Goal: Information Seeking & Learning: Find specific fact

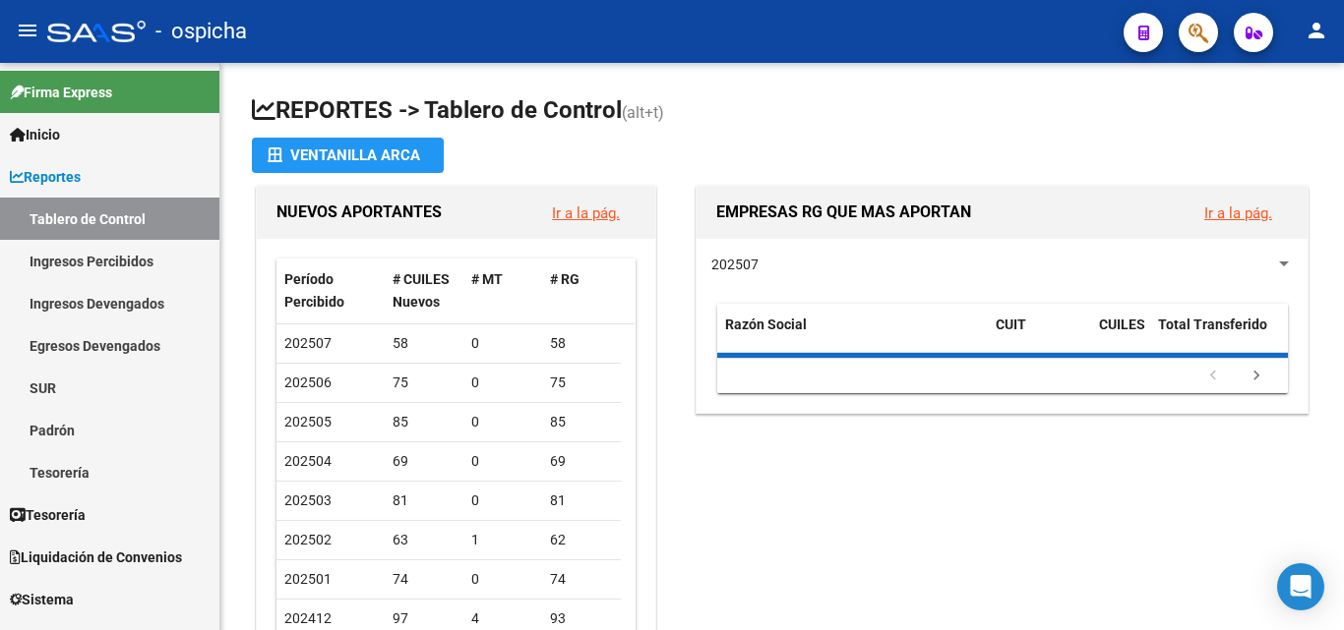
click at [1209, 43] on button "button" at bounding box center [1197, 32] width 39 height 39
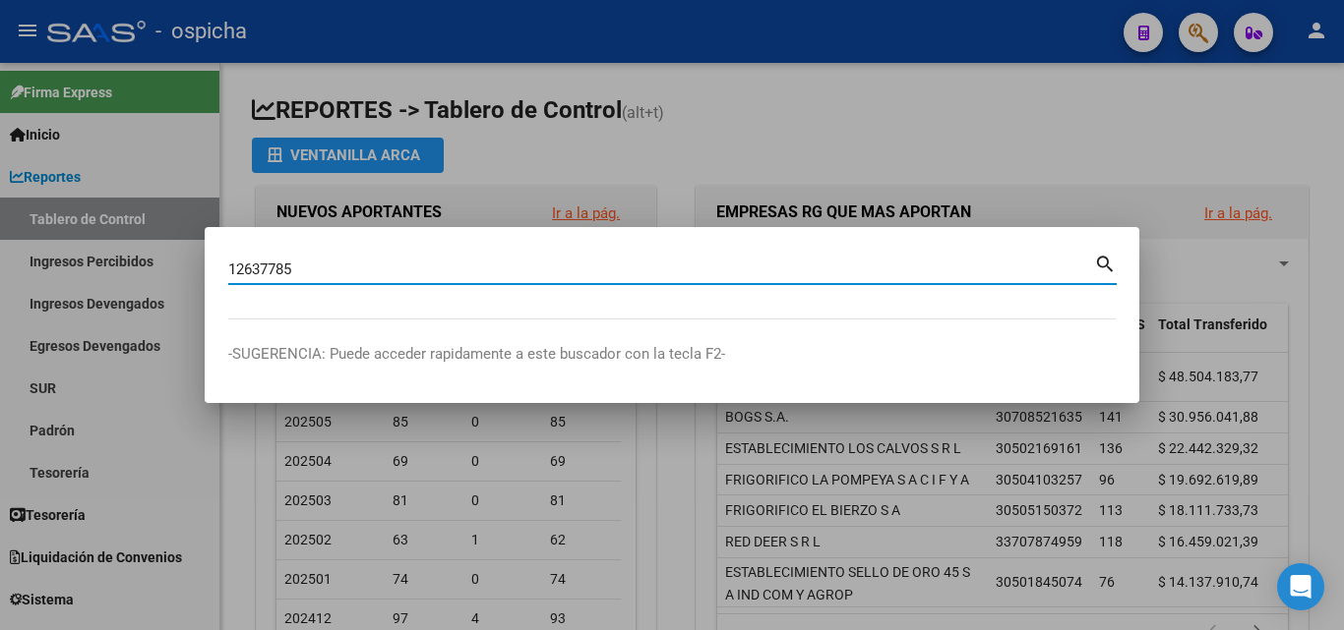
type input "12637785"
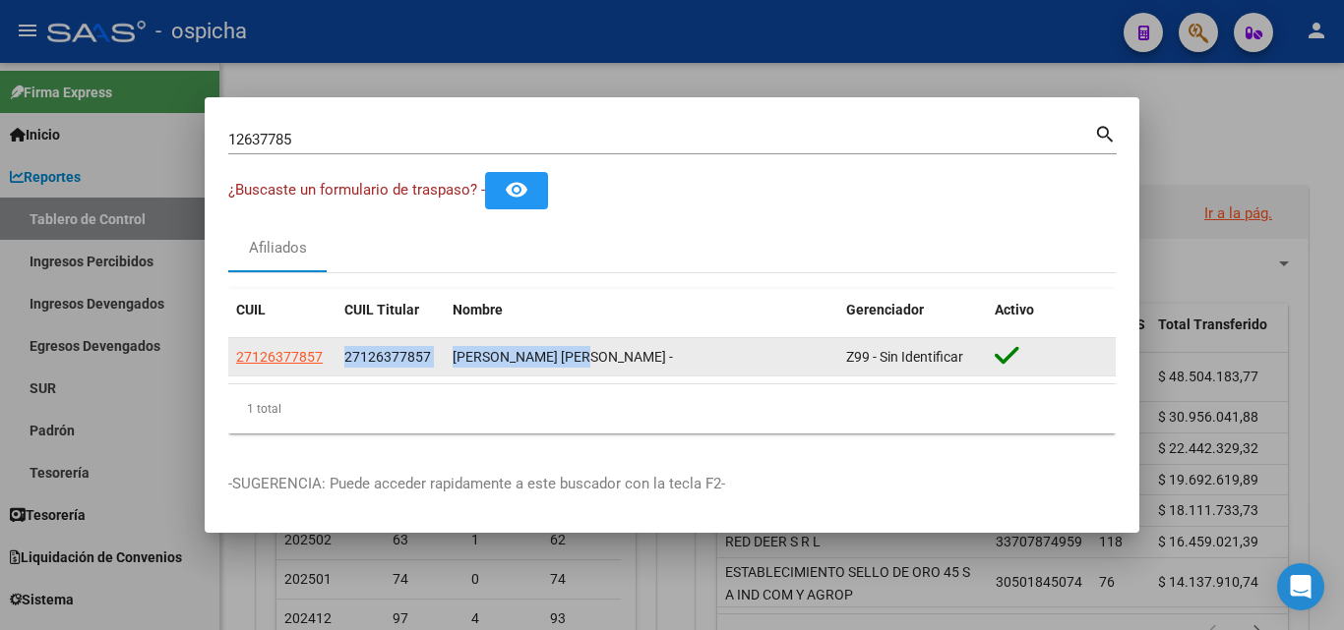
drag, startPoint x: 346, startPoint y: 358, endPoint x: 584, endPoint y: 356, distance: 238.0
click at [584, 356] on div "27126377857 27126377857 [PERSON_NAME] [PERSON_NAME] - Z99 - Sin Identificar" at bounding box center [671, 357] width 887 height 39
copy div "27126377857 [PERSON_NAME] [PERSON_NAME]"
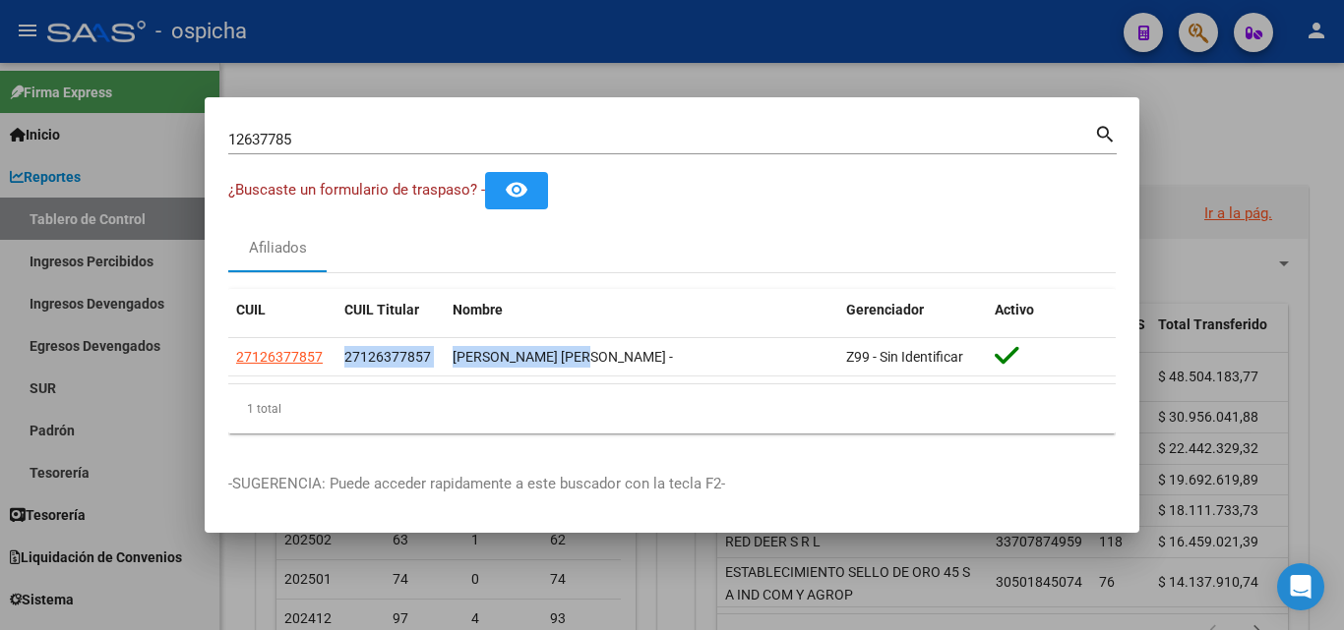
click at [406, 134] on input "12637785" at bounding box center [661, 140] width 866 height 18
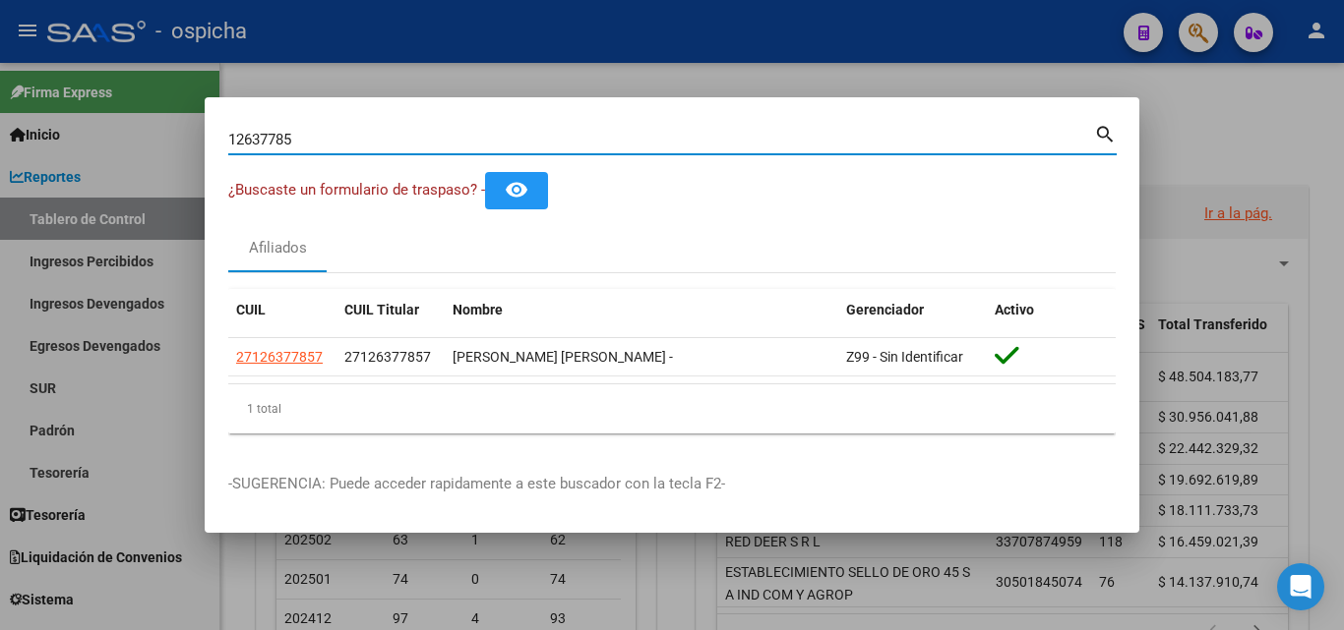
click at [406, 134] on input "12637785" at bounding box center [661, 140] width 866 height 18
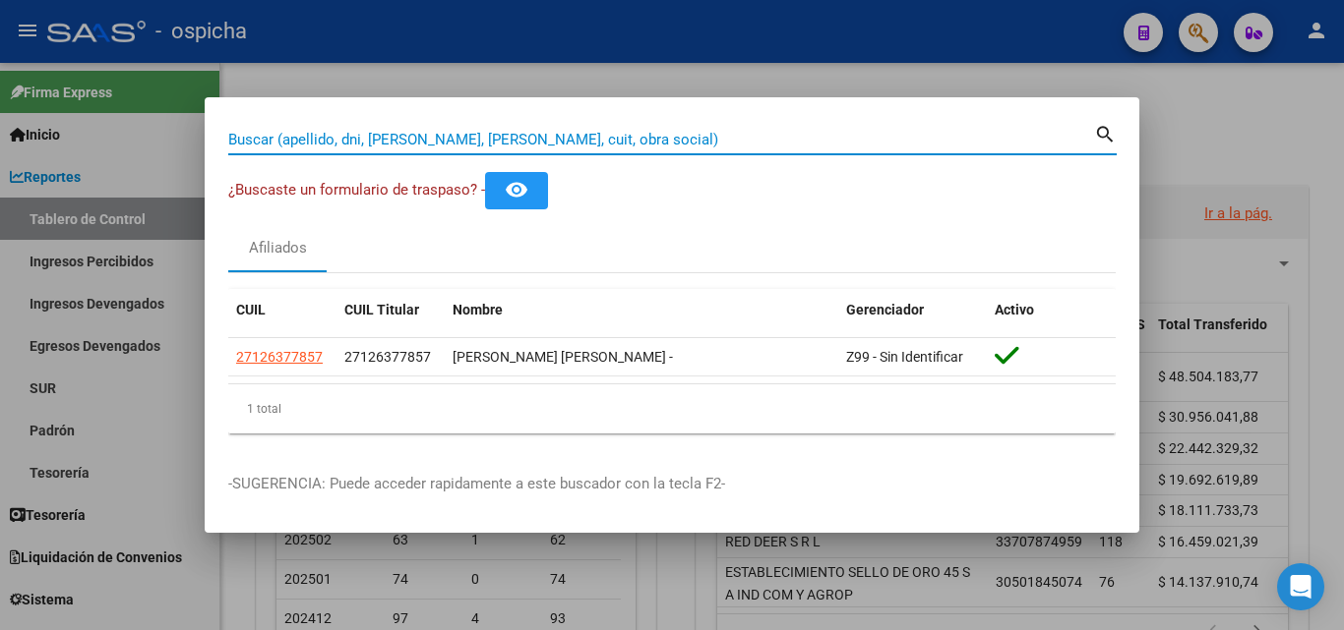
paste input "33485862"
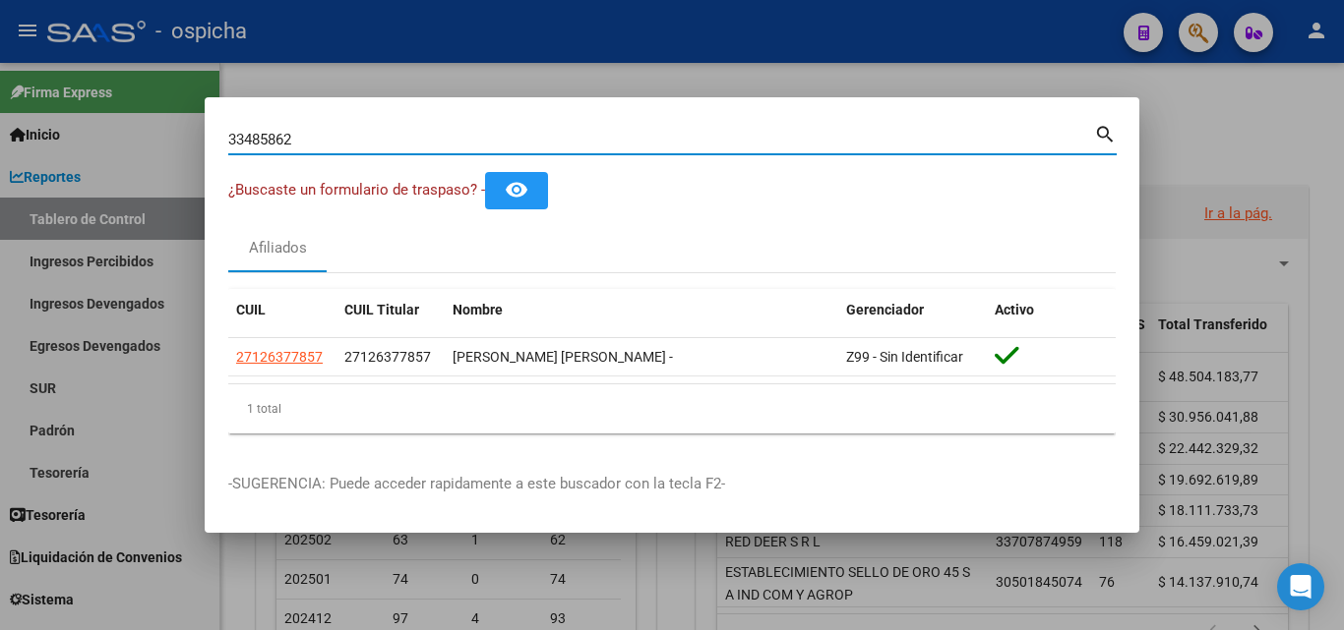
type input "33485862"
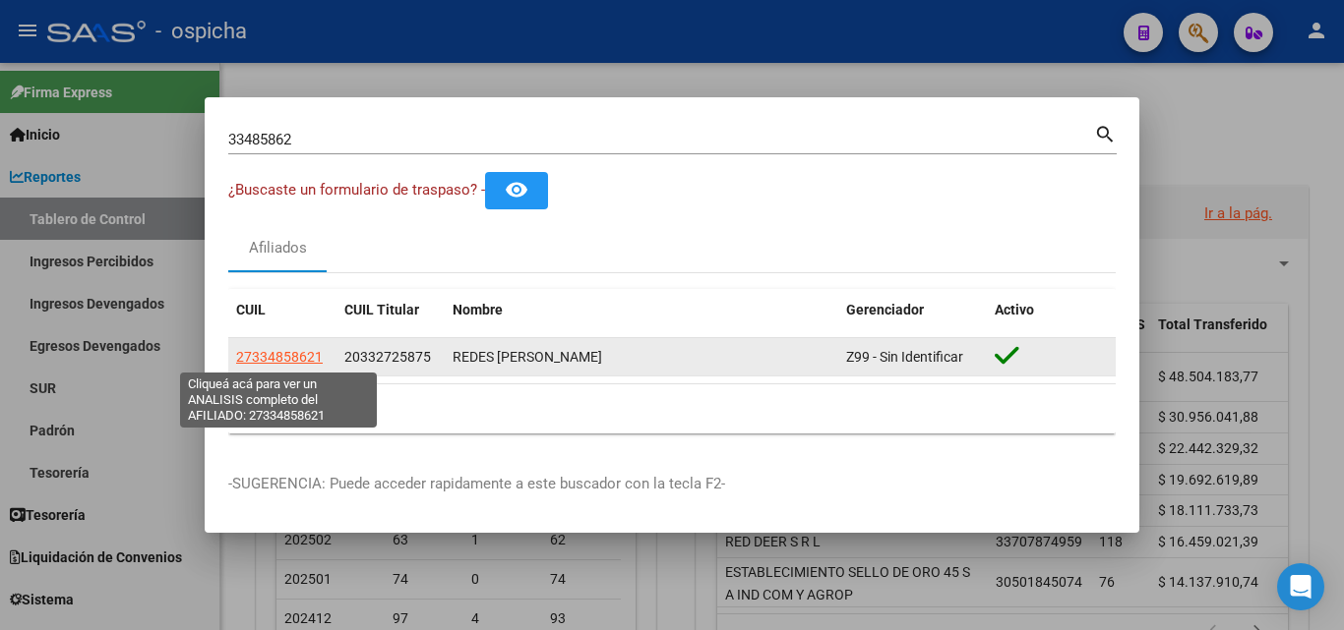
click at [309, 357] on span "27334858621" at bounding box center [279, 357] width 87 height 16
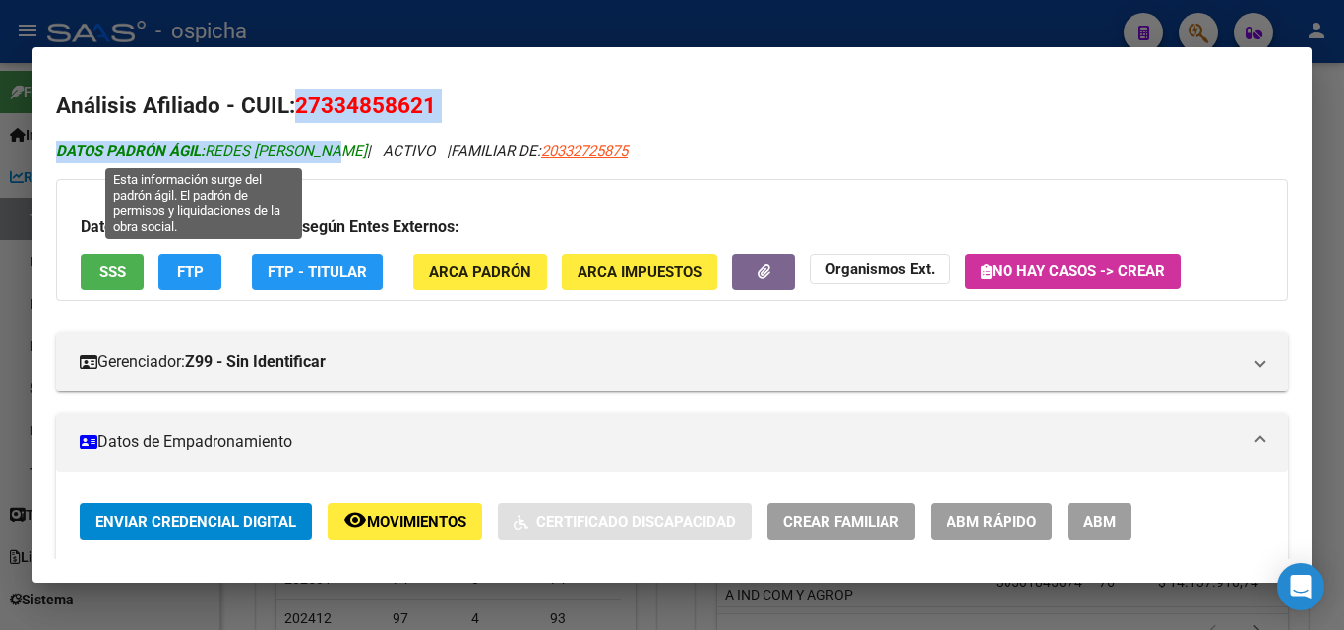
drag, startPoint x: 297, startPoint y: 97, endPoint x: 345, endPoint y: 151, distance: 72.5
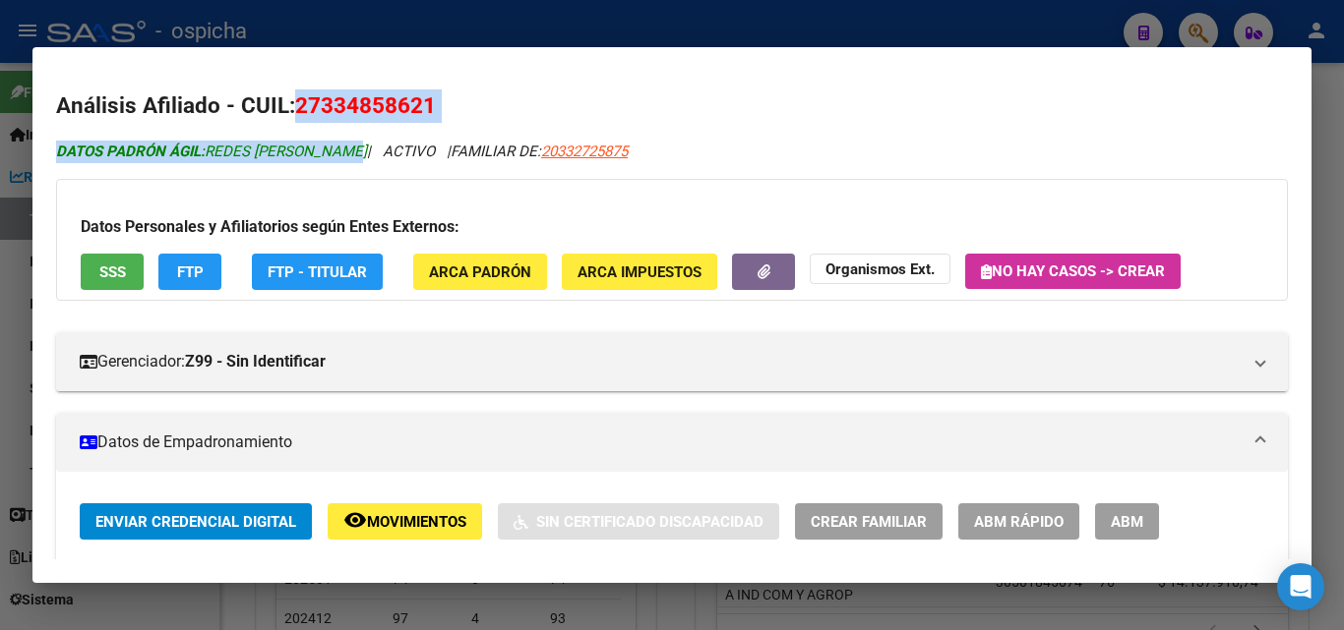
copy div "27334858621 DATOS PADRÓN ÁGIL: REDES [PERSON_NAME]"
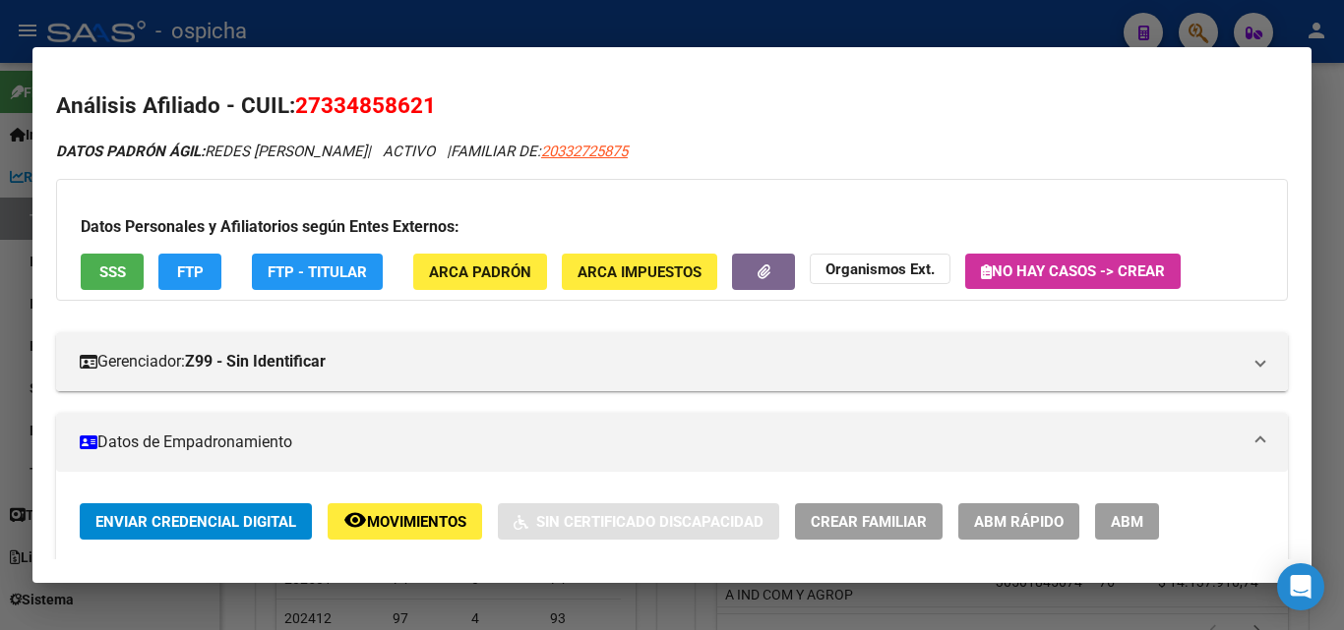
click at [1343, 260] on div at bounding box center [672, 315] width 1344 height 630
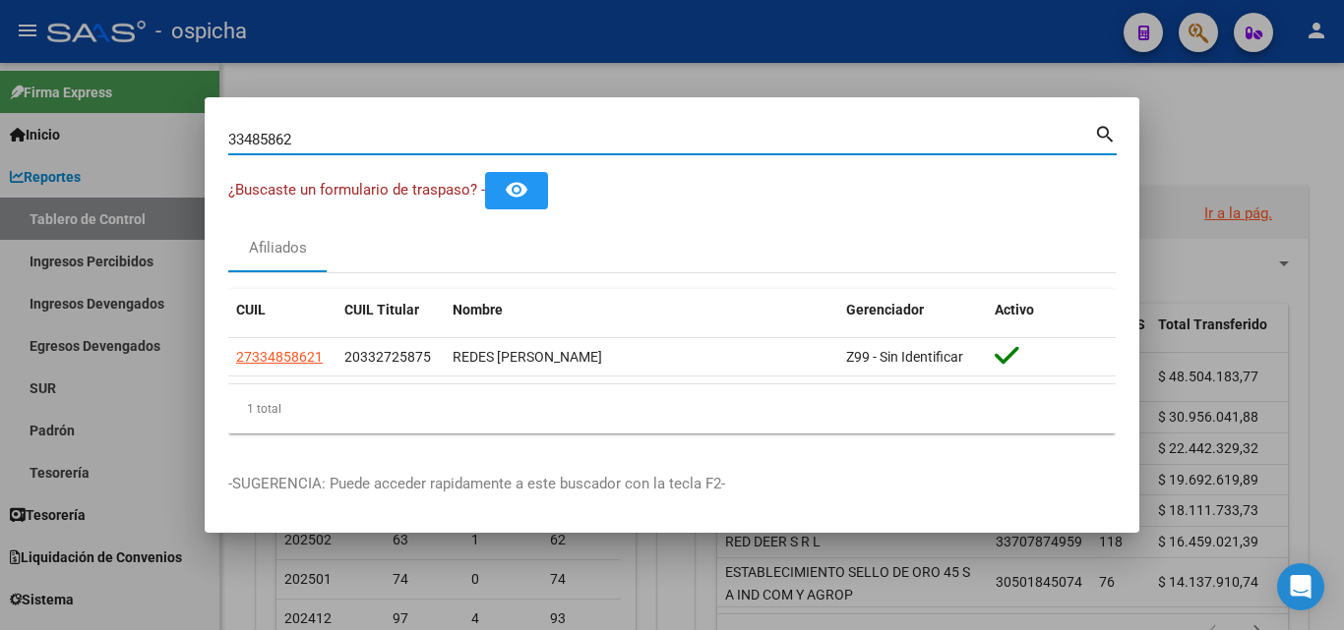
click at [617, 133] on input "33485862" at bounding box center [661, 140] width 866 height 18
click at [617, 132] on input "33485862" at bounding box center [661, 140] width 866 height 18
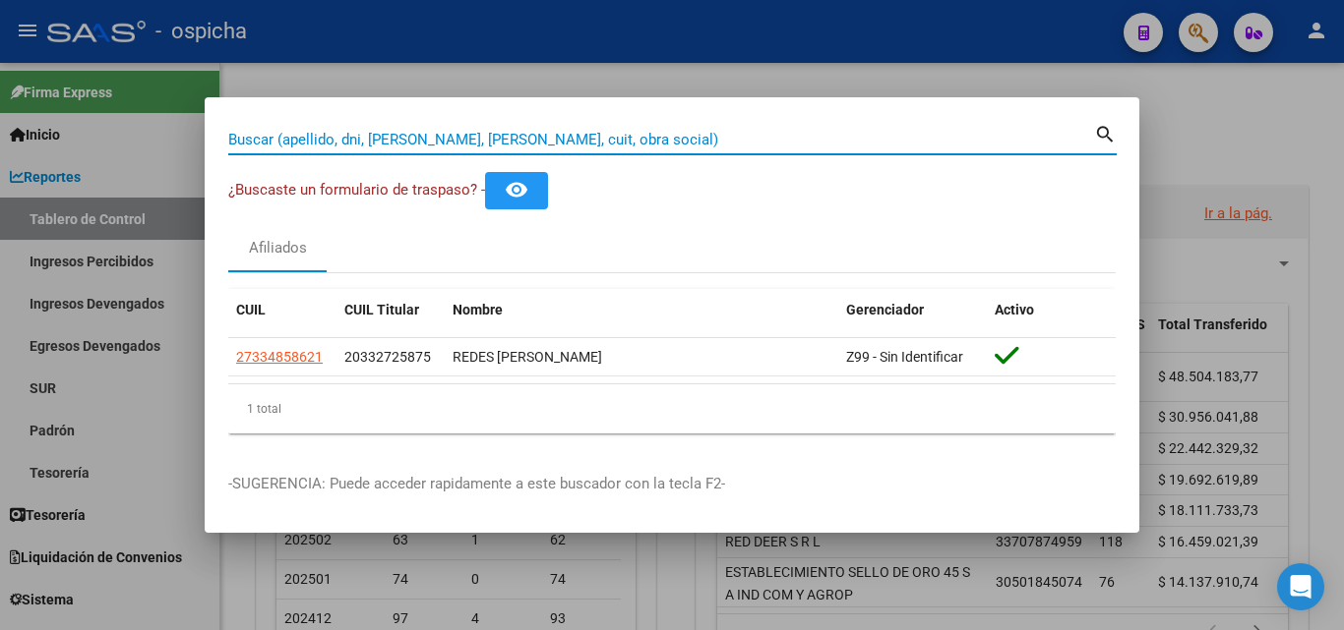
paste input "21731394"
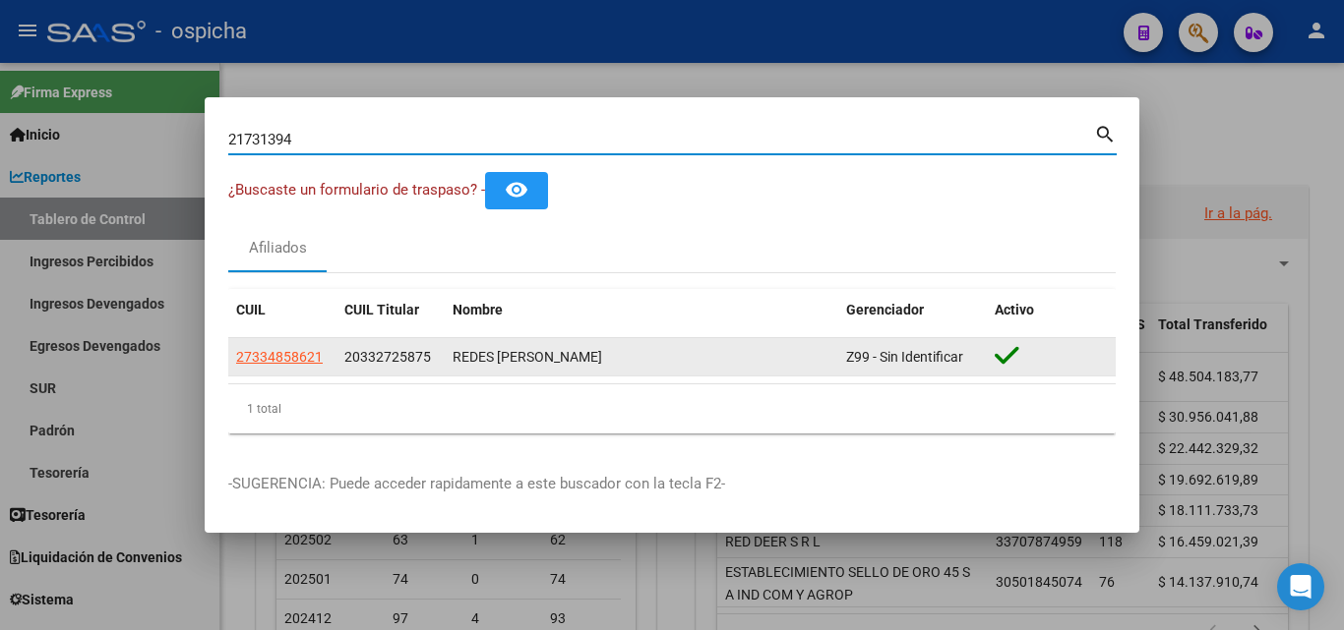
type input "21731394"
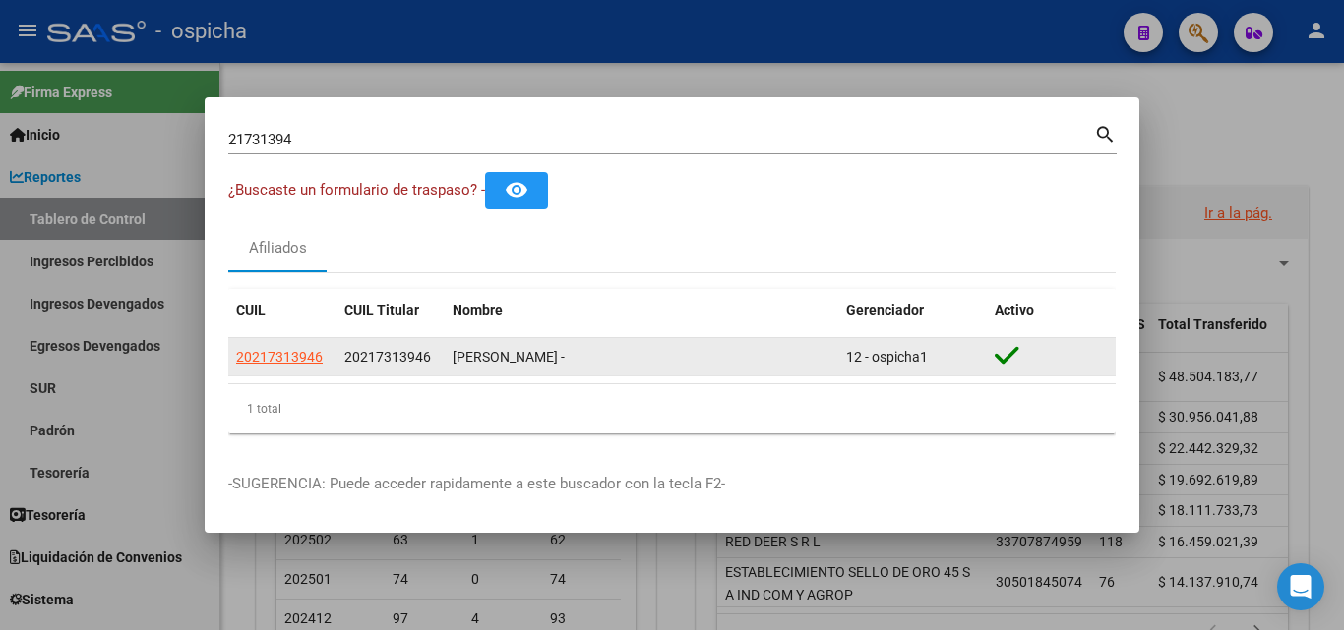
drag, startPoint x: 344, startPoint y: 356, endPoint x: 610, endPoint y: 361, distance: 265.6
click at [610, 361] on div "20217313946 20217313946 [PERSON_NAME] - 12 - ospicha1" at bounding box center [671, 357] width 887 height 39
copy div "20217313946 [PERSON_NAME]"
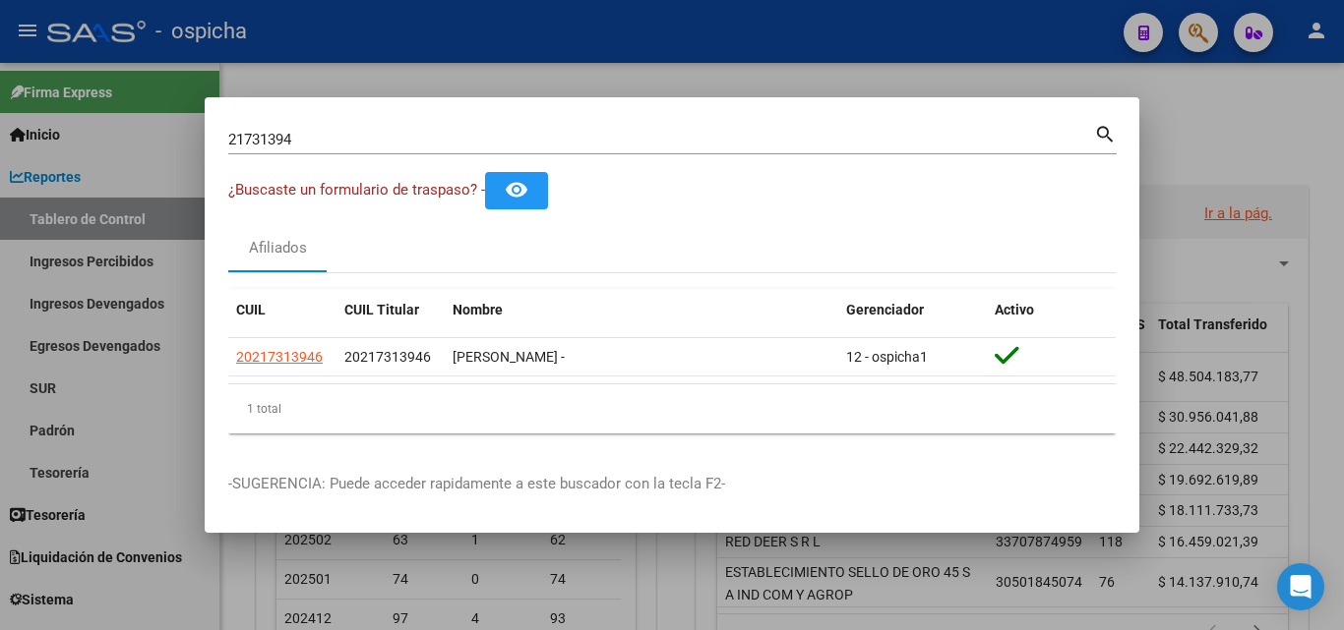
click at [676, 134] on input "21731394" at bounding box center [661, 140] width 866 height 18
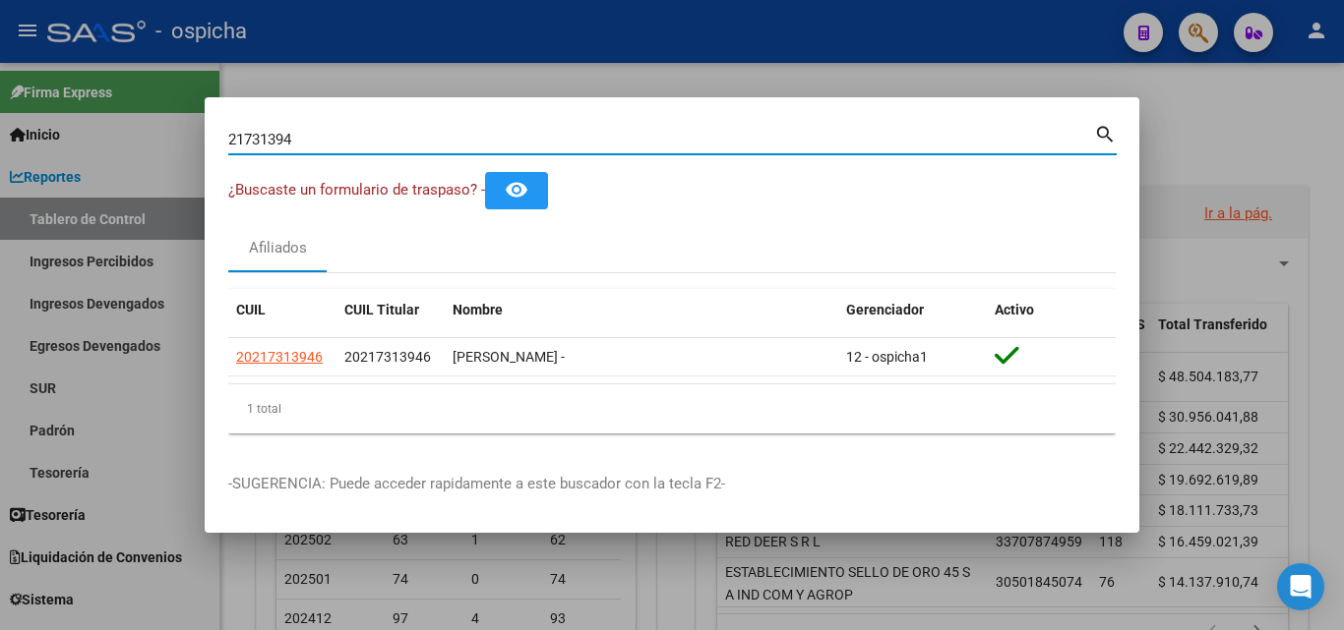
click at [676, 134] on input "21731394" at bounding box center [661, 140] width 866 height 18
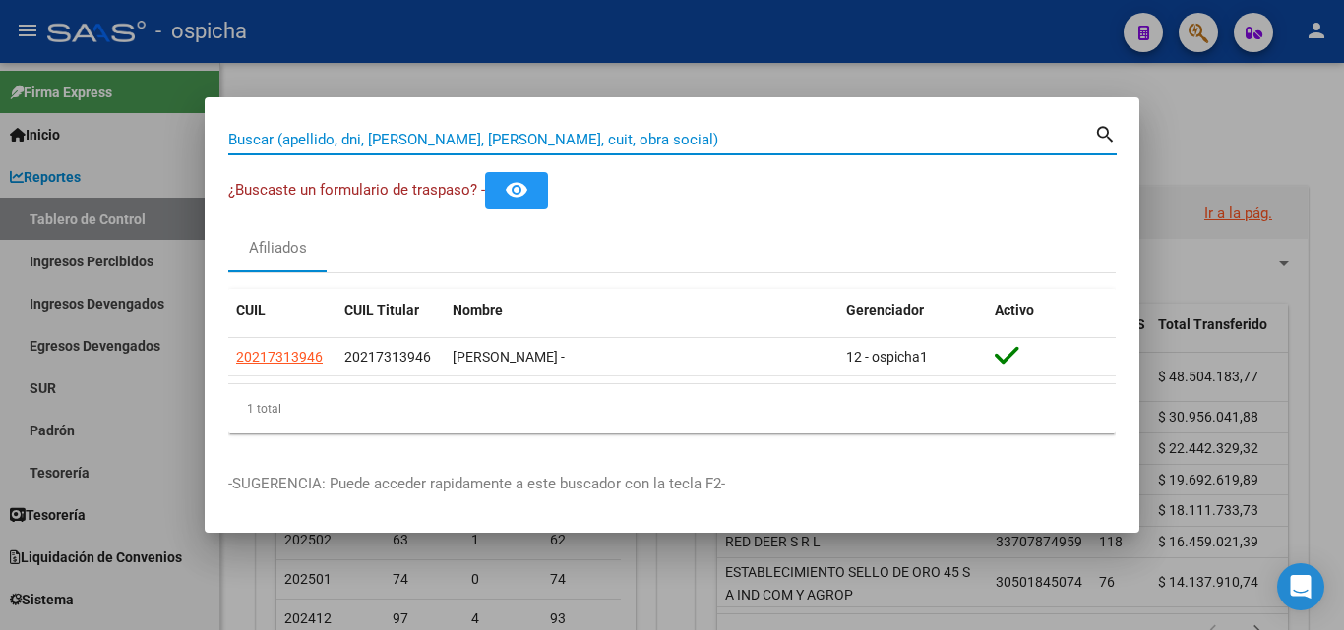
paste input "18227295"
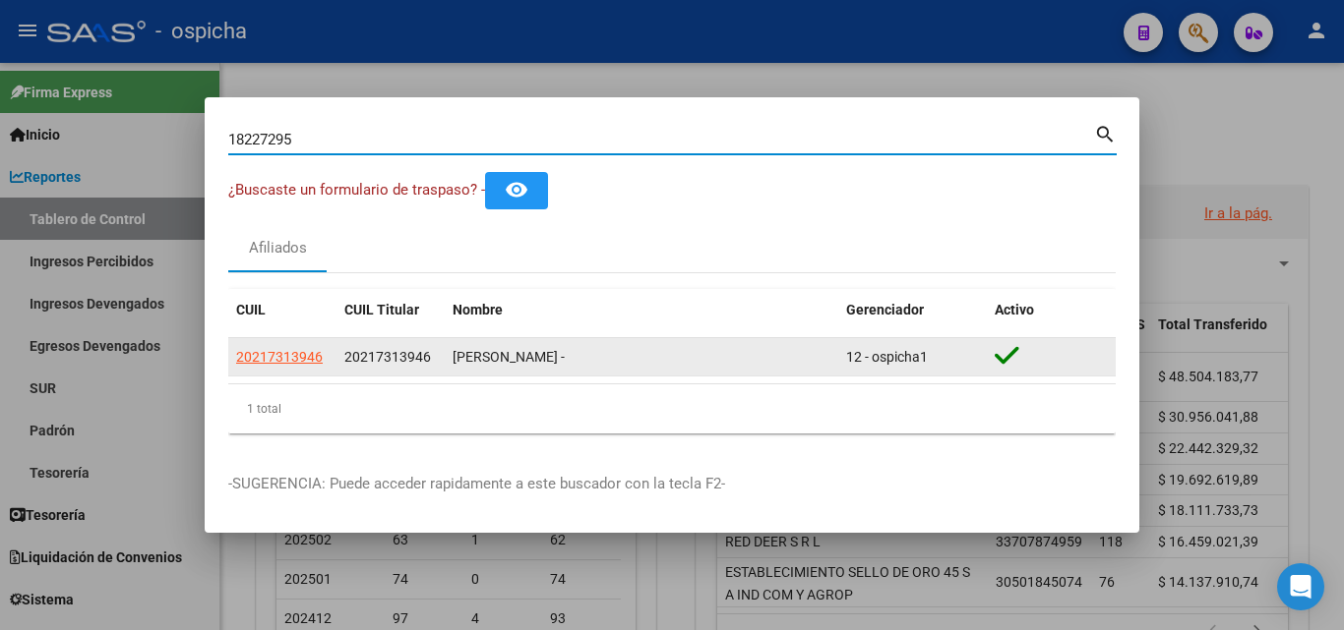
type input "18227295"
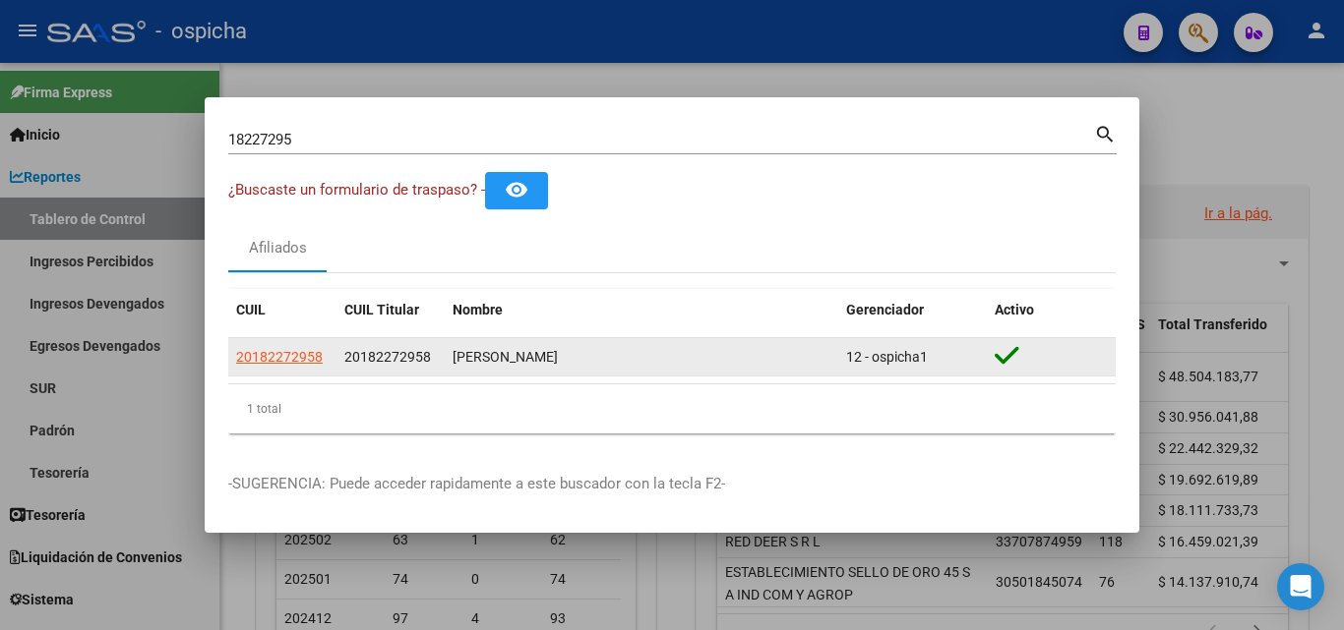
drag, startPoint x: 340, startPoint y: 358, endPoint x: 612, endPoint y: 366, distance: 271.6
click at [612, 366] on div "20182272958 20182272958 [PERSON_NAME] 12 - ospicha1" at bounding box center [671, 357] width 887 height 39
copy div "20182272958 [PERSON_NAME]"
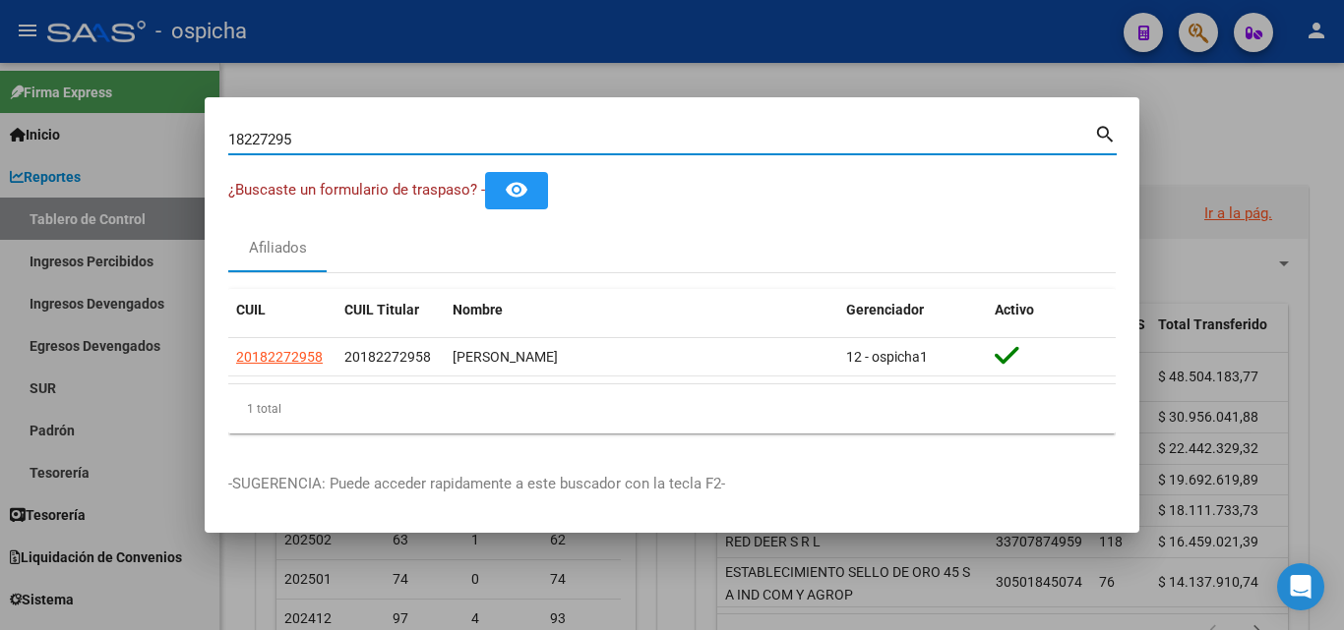
click at [621, 131] on input "18227295" at bounding box center [661, 140] width 866 height 18
click at [619, 138] on input "18227295" at bounding box center [661, 140] width 866 height 18
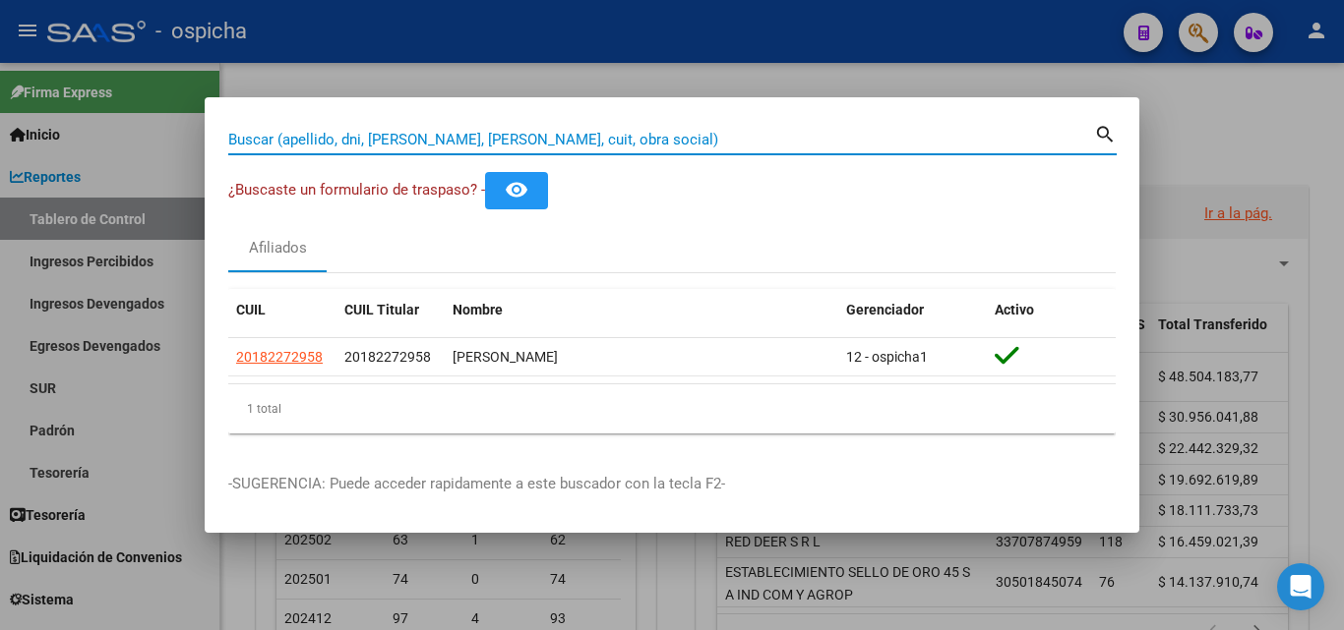
paste input "28504623"
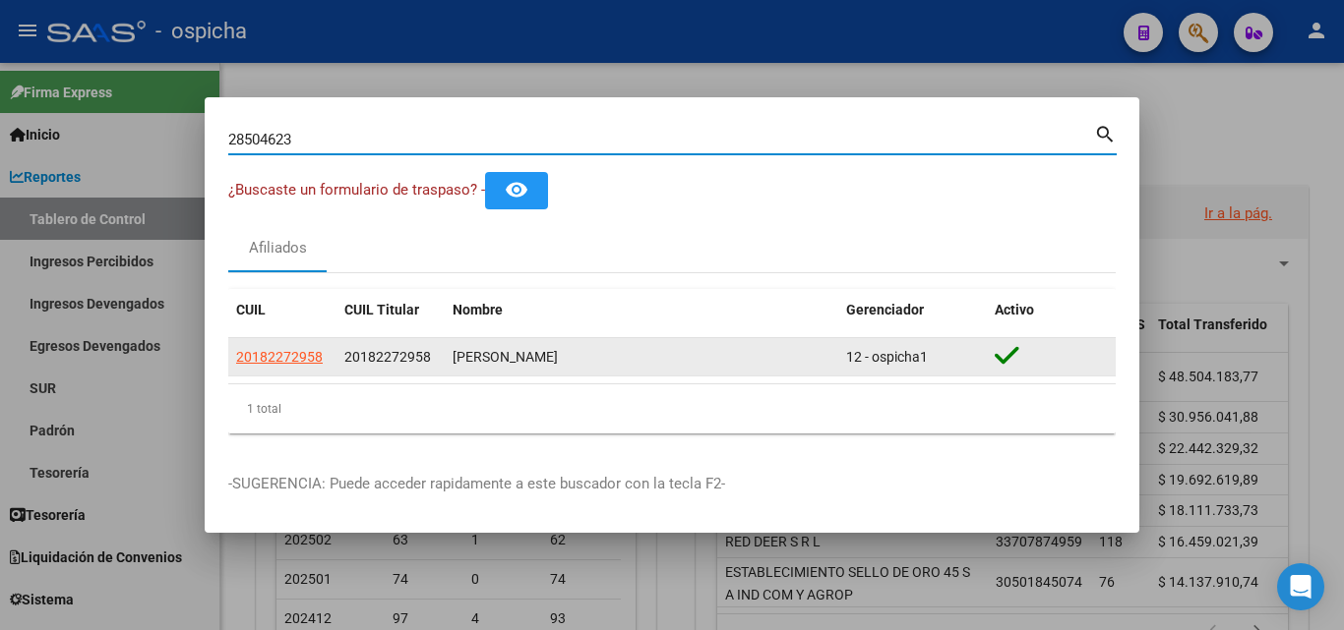
type input "28504623"
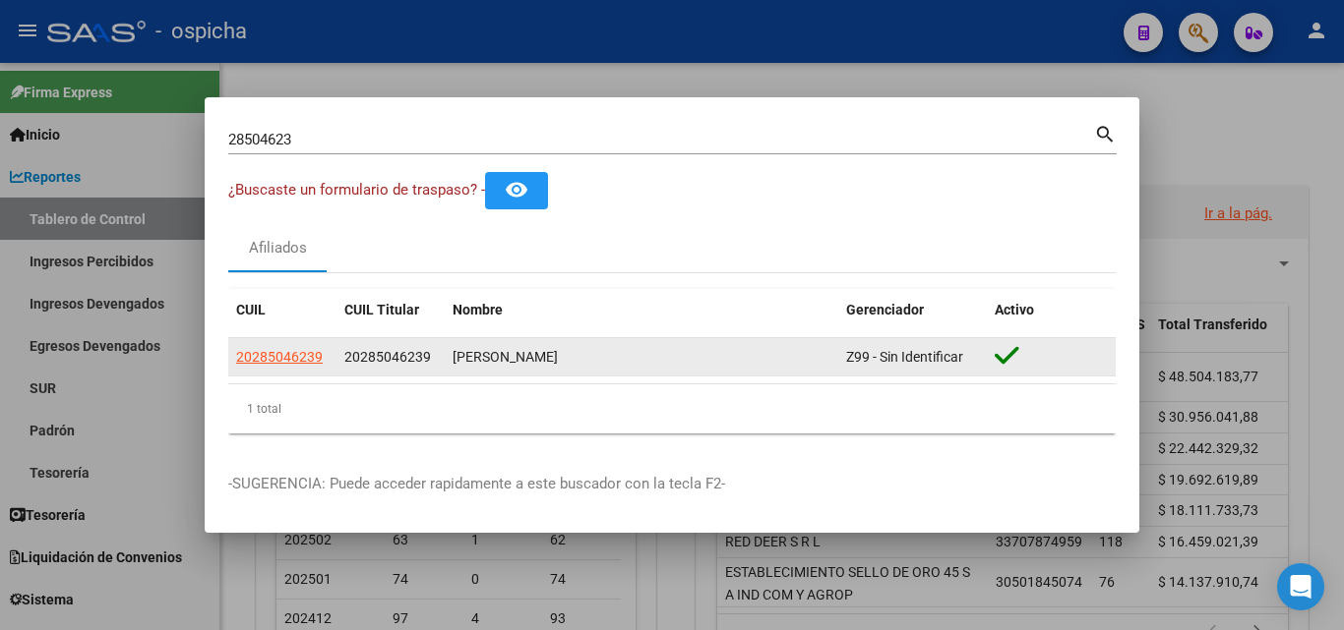
drag, startPoint x: 342, startPoint y: 355, endPoint x: 619, endPoint y: 363, distance: 276.5
click at [619, 363] on div "20285046239 20285046239 [PERSON_NAME] Z99 - Sin Identificar" at bounding box center [671, 357] width 887 height 39
copy div "20285046239 [PERSON_NAME]"
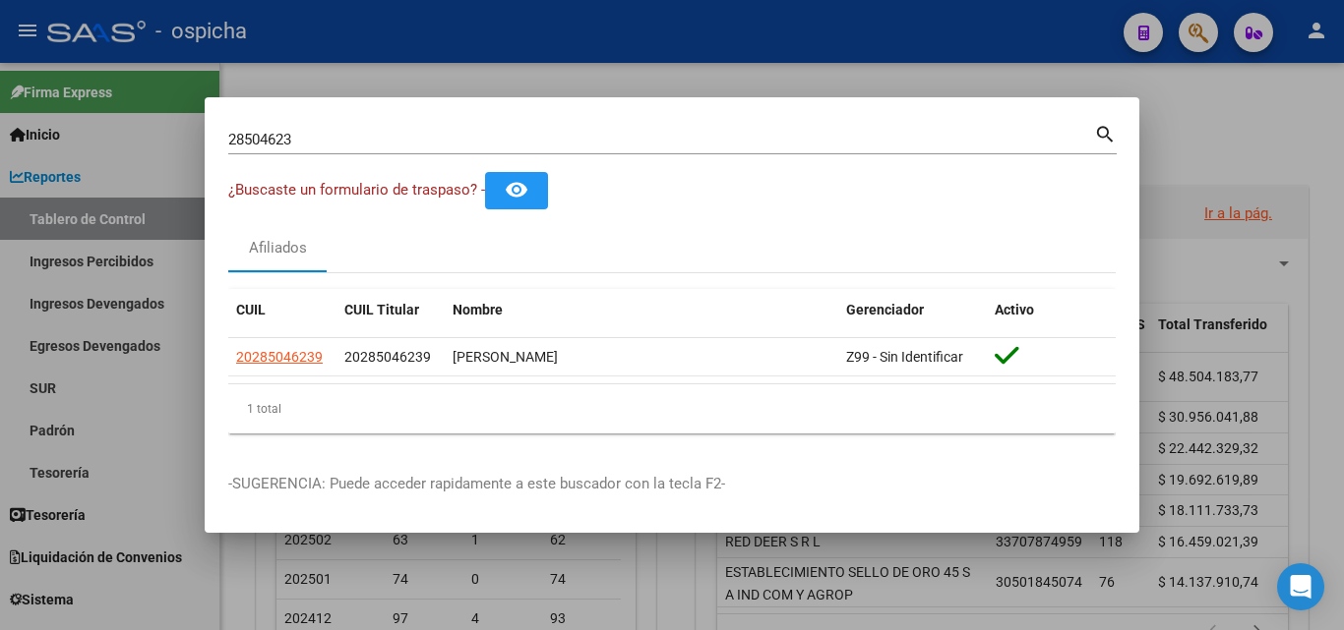
click at [1009, 136] on input "28504623" at bounding box center [661, 140] width 866 height 18
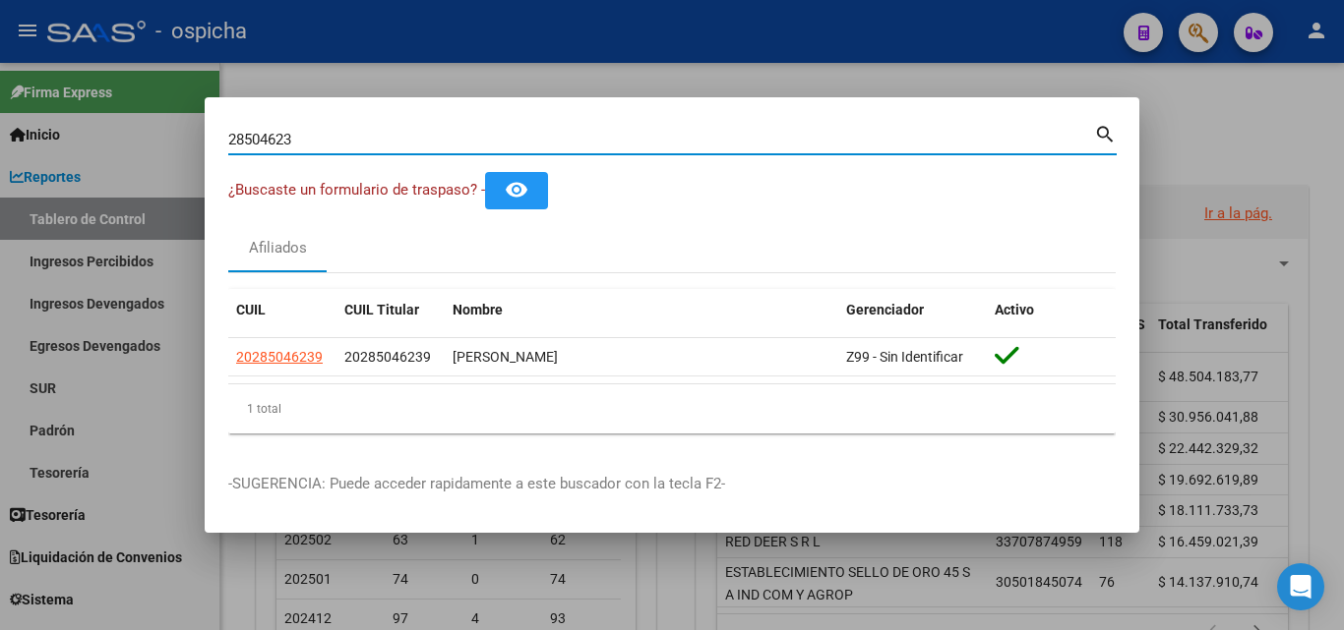
click at [1009, 136] on input "28504623" at bounding box center [661, 140] width 866 height 18
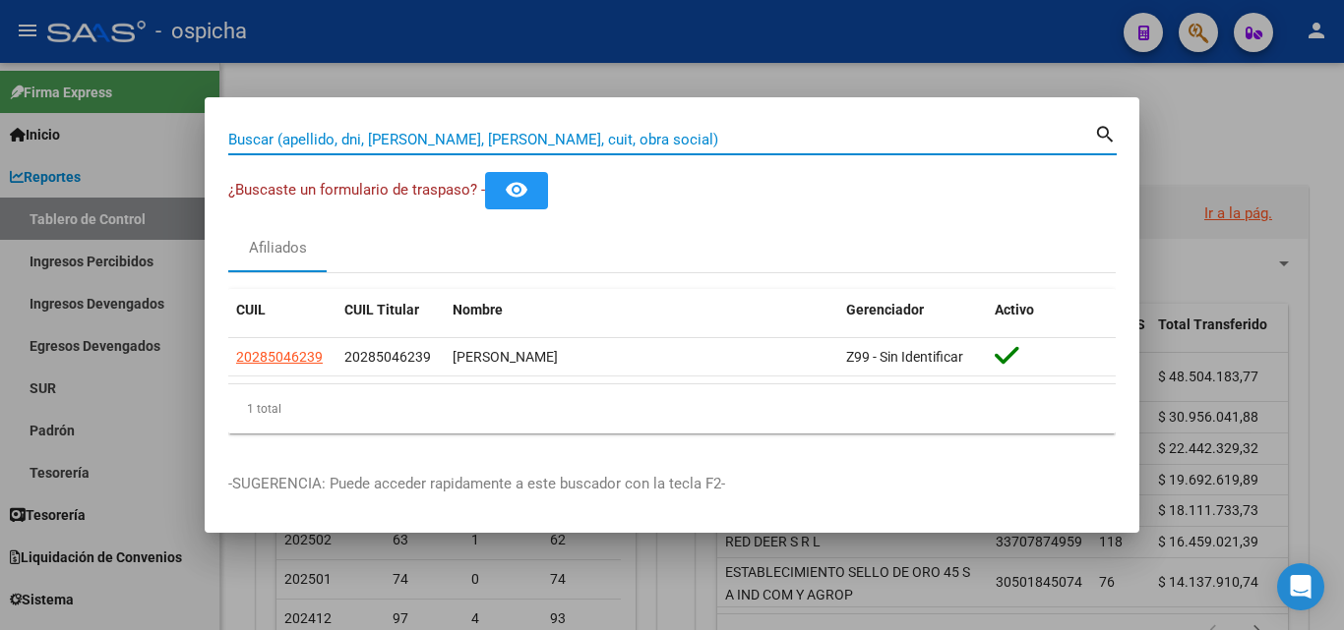
paste input "25234501"
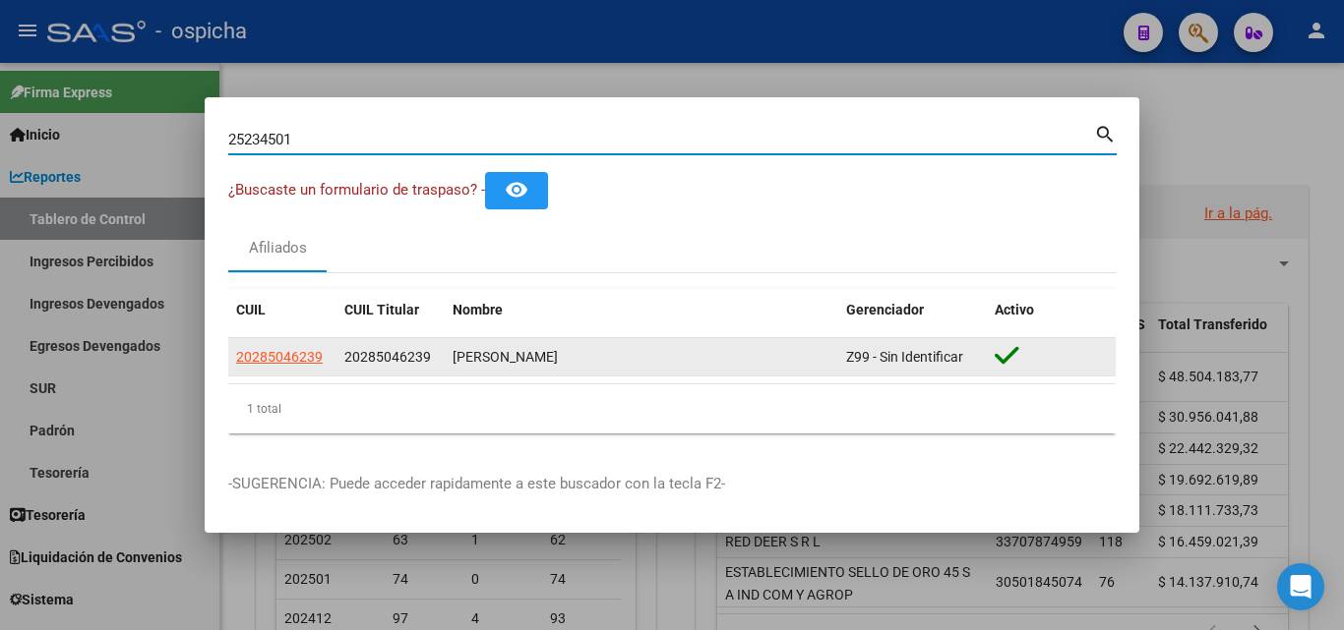
type input "25234501"
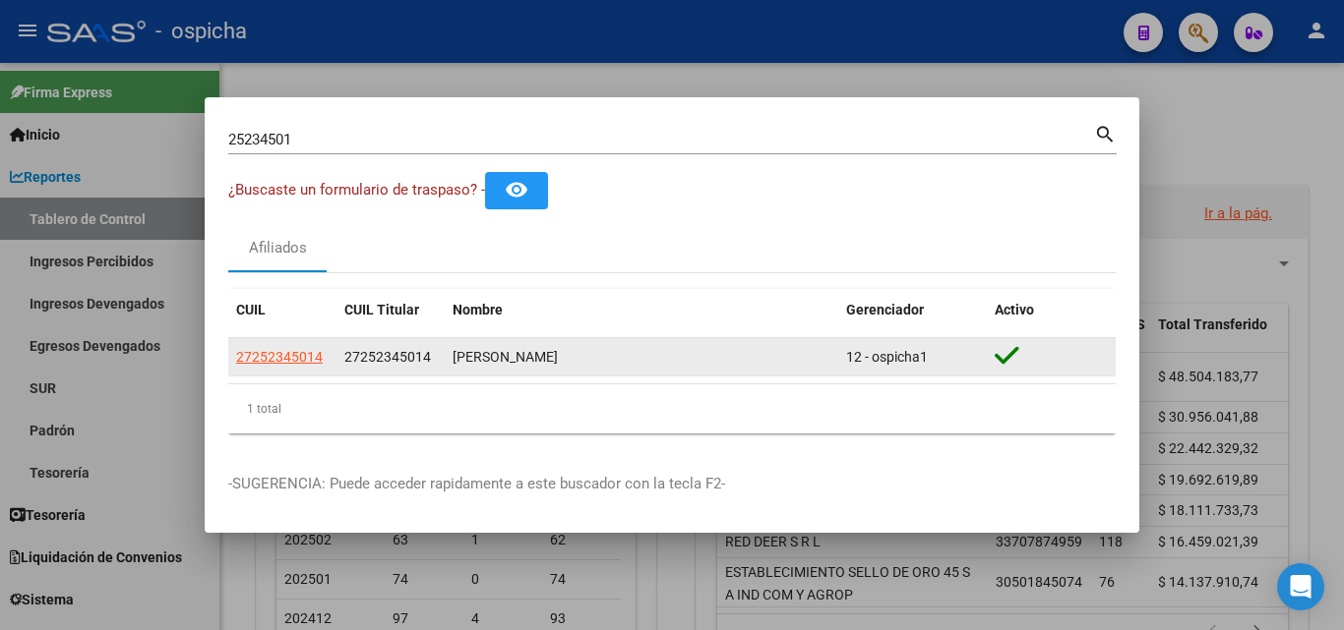
drag, startPoint x: 345, startPoint y: 365, endPoint x: 593, endPoint y: 363, distance: 247.9
click at [593, 363] on div "27252345014 27252345014 [PERSON_NAME] 12 - ospicha1" at bounding box center [671, 357] width 887 height 39
copy div "27252345014 [PERSON_NAME]"
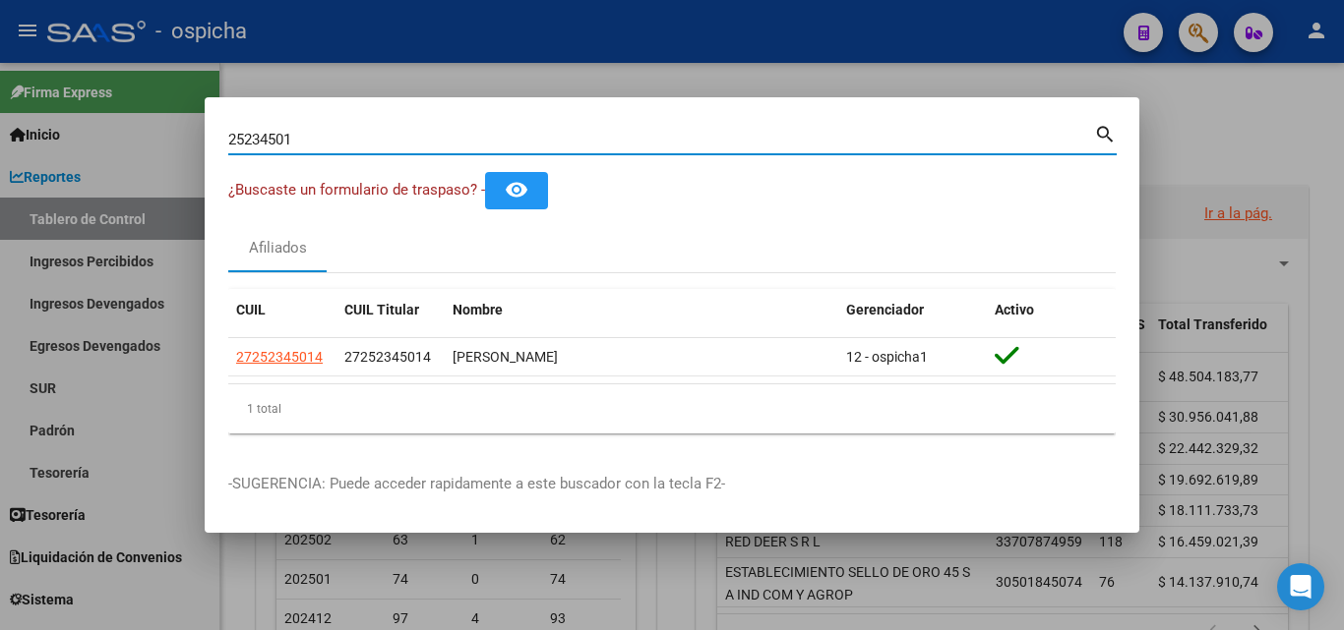
click at [641, 135] on input "25234501" at bounding box center [661, 140] width 866 height 18
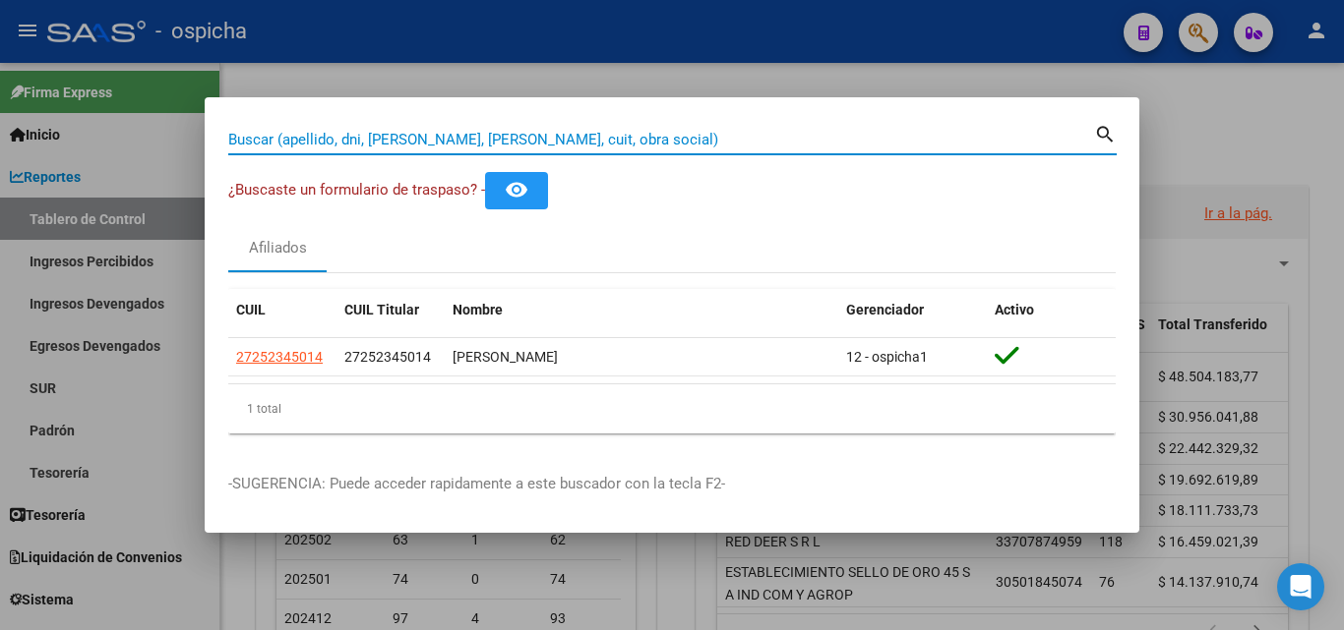
paste input "95448084"
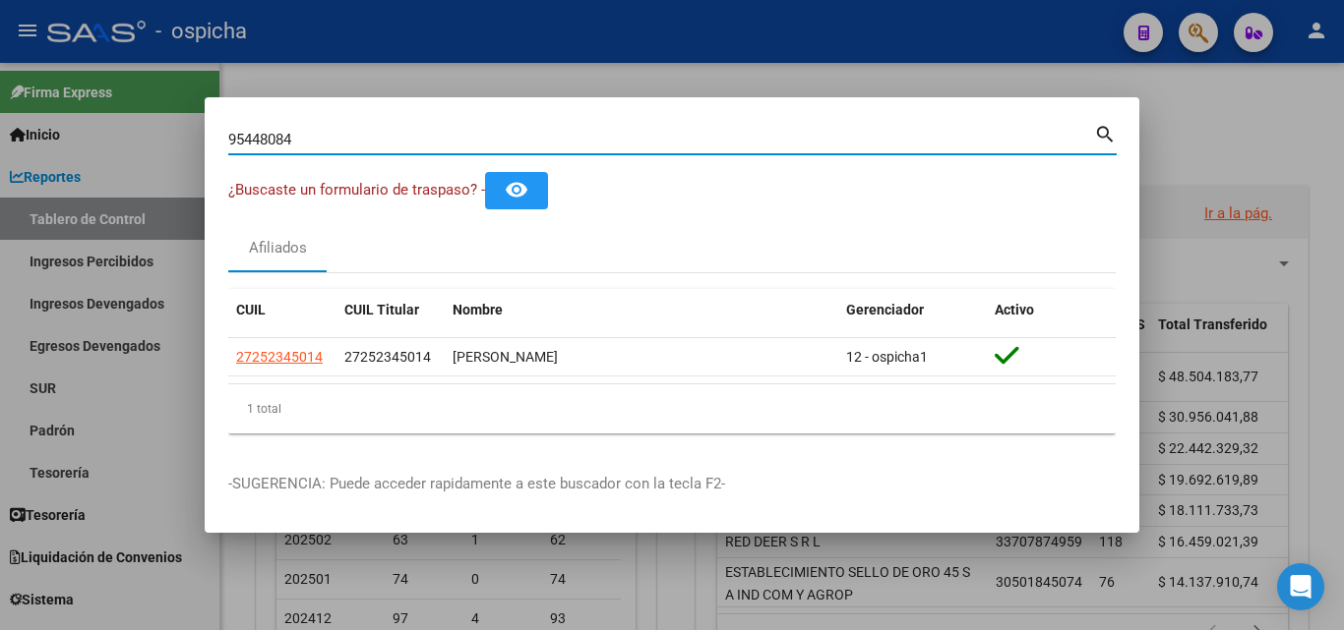
type input "95448084"
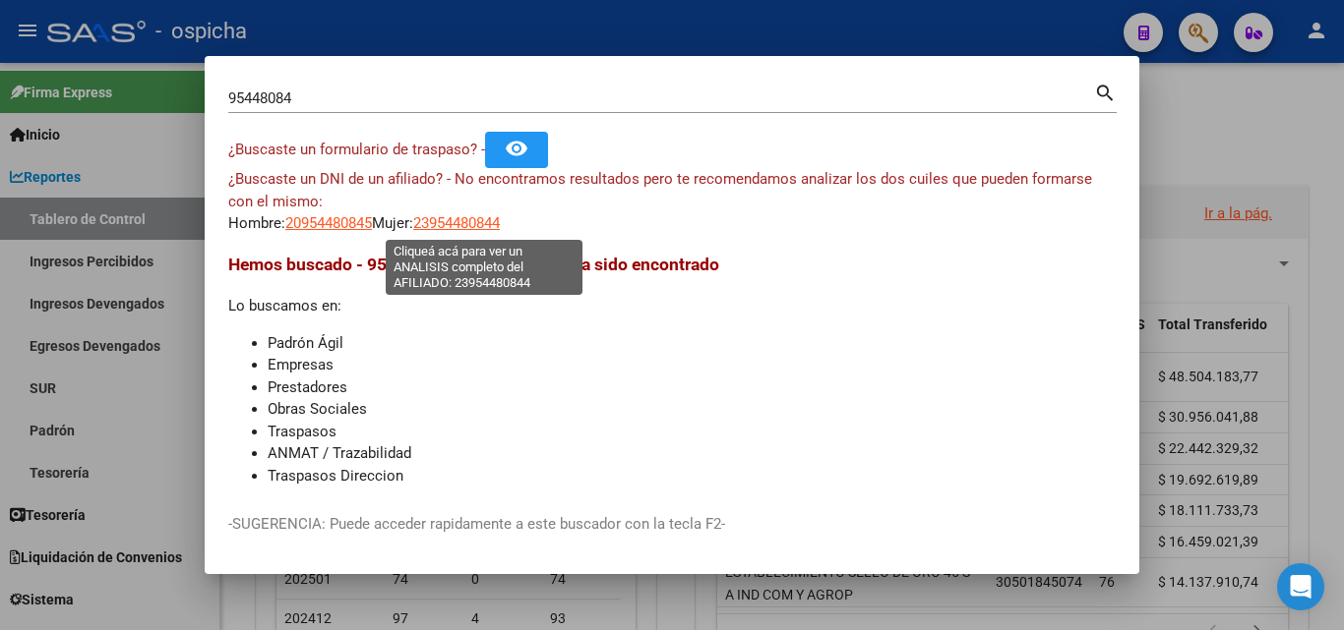
click at [468, 226] on span "23954480844" at bounding box center [456, 223] width 87 height 18
type textarea "23954480844"
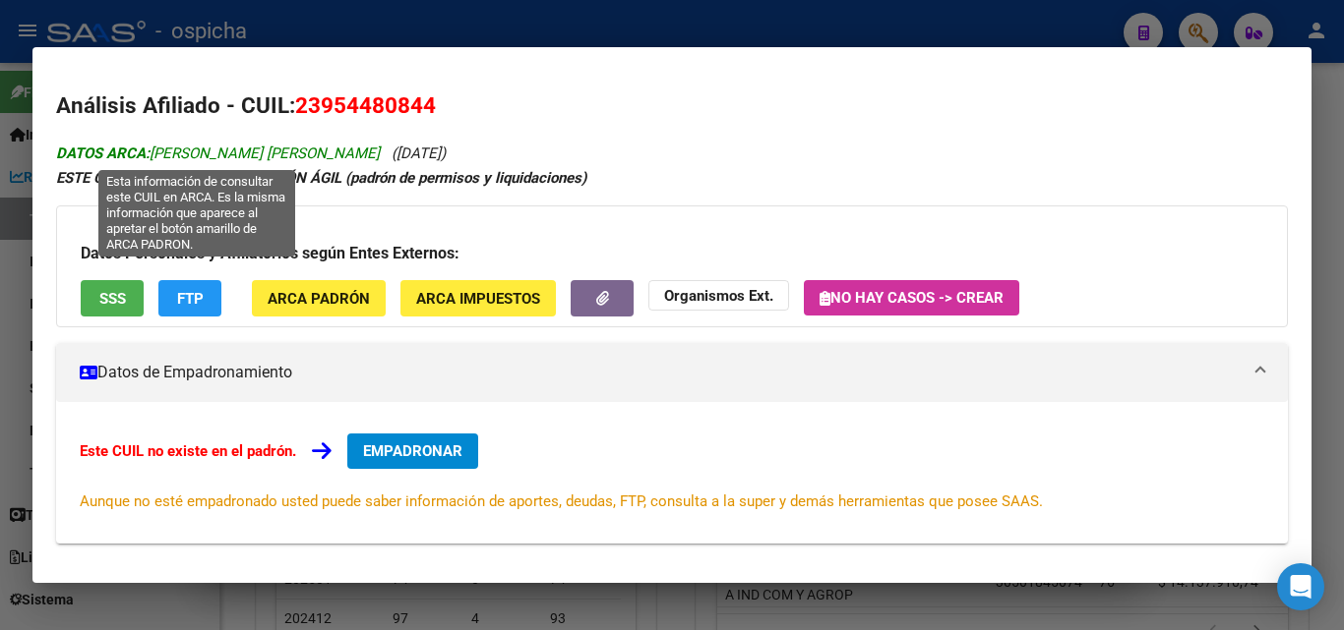
drag, startPoint x: 302, startPoint y: 102, endPoint x: 332, endPoint y: 147, distance: 53.7
click at [332, 147] on div "Análisis Afiliado - CUIL: 23954480844 DATOS ARCA: [PERSON_NAME] [PERSON_NAME] (…" at bounding box center [671, 472] width 1231 height 764
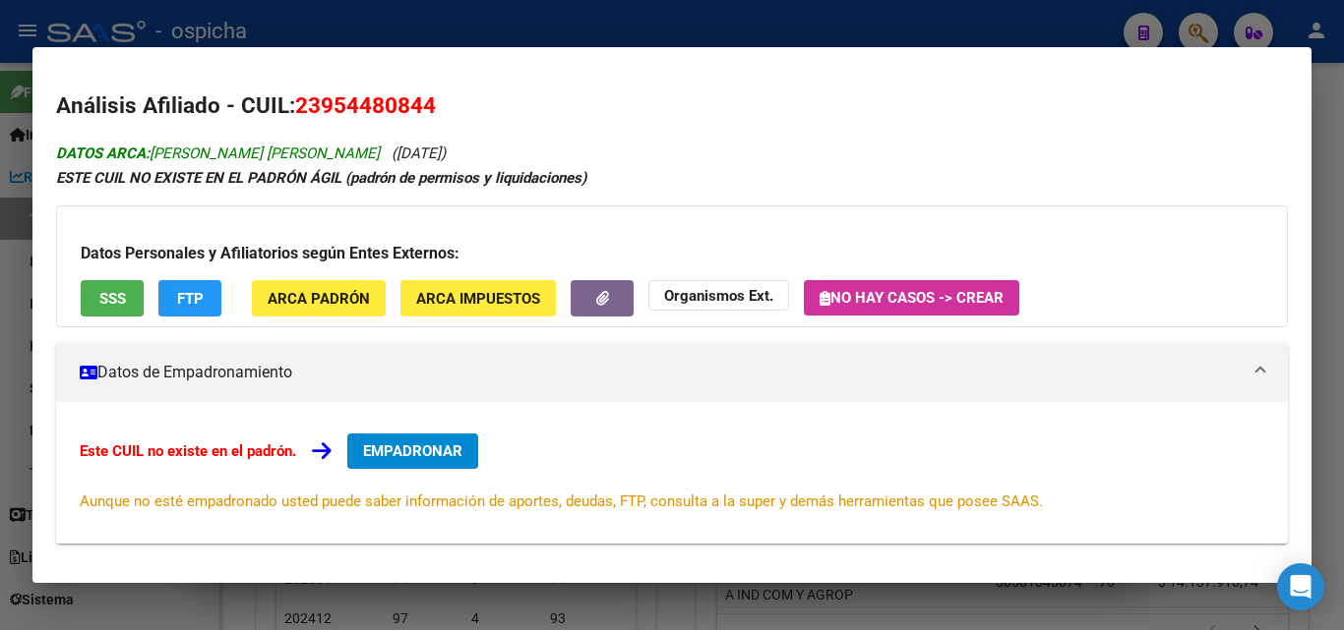
copy div "23954480844 DATOS ARCA: [PERSON_NAME] [PERSON_NAME]"
drag, startPoint x: 1343, startPoint y: 331, endPoint x: 1148, endPoint y: 309, distance: 196.1
click at [1343, 332] on div at bounding box center [672, 315] width 1344 height 630
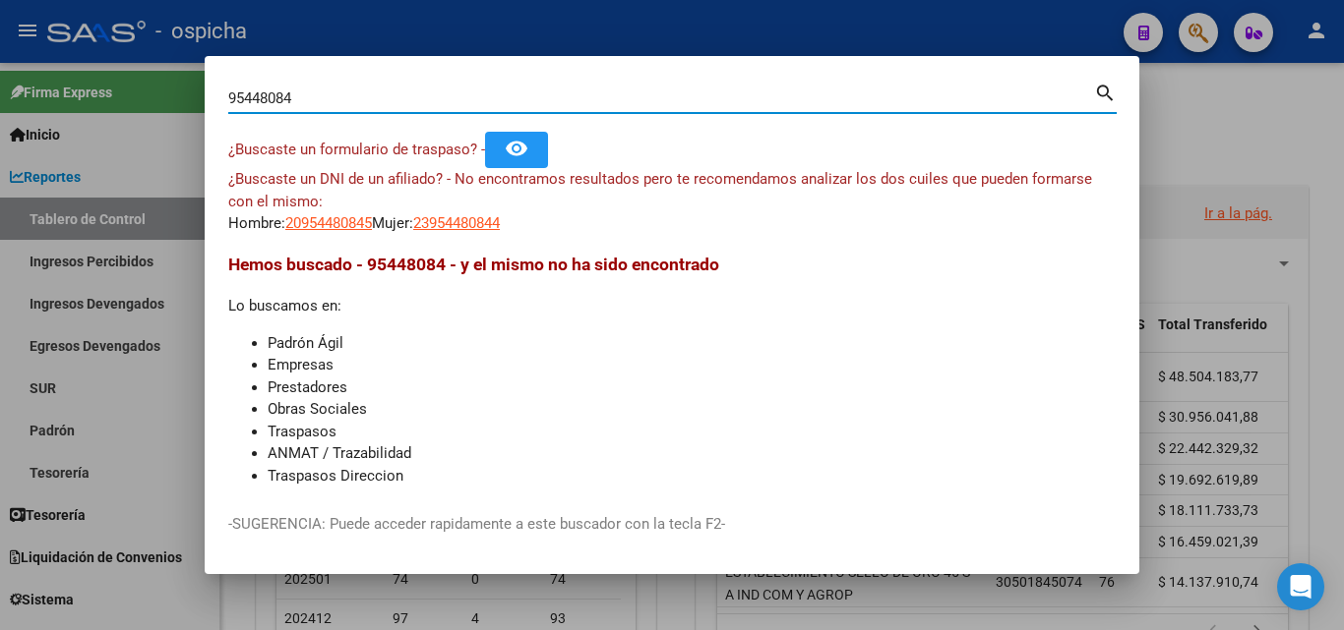
click at [670, 103] on input "95448084" at bounding box center [661, 99] width 866 height 18
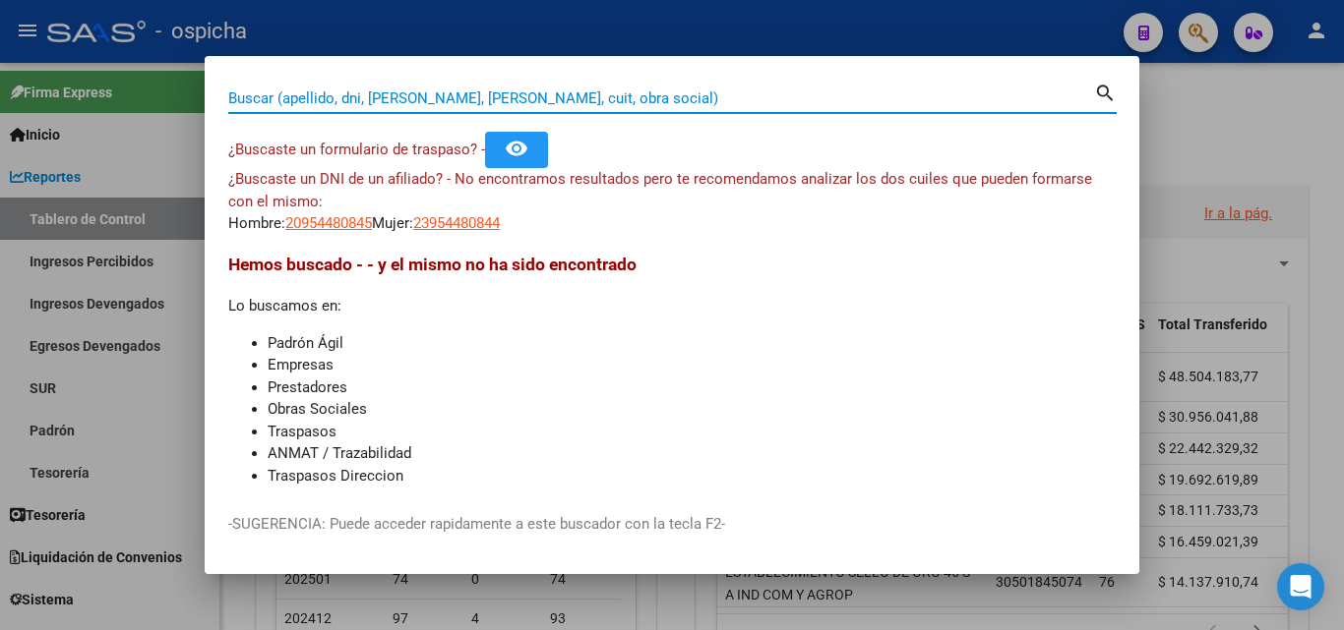
paste input "34622159"
type input "34622159"
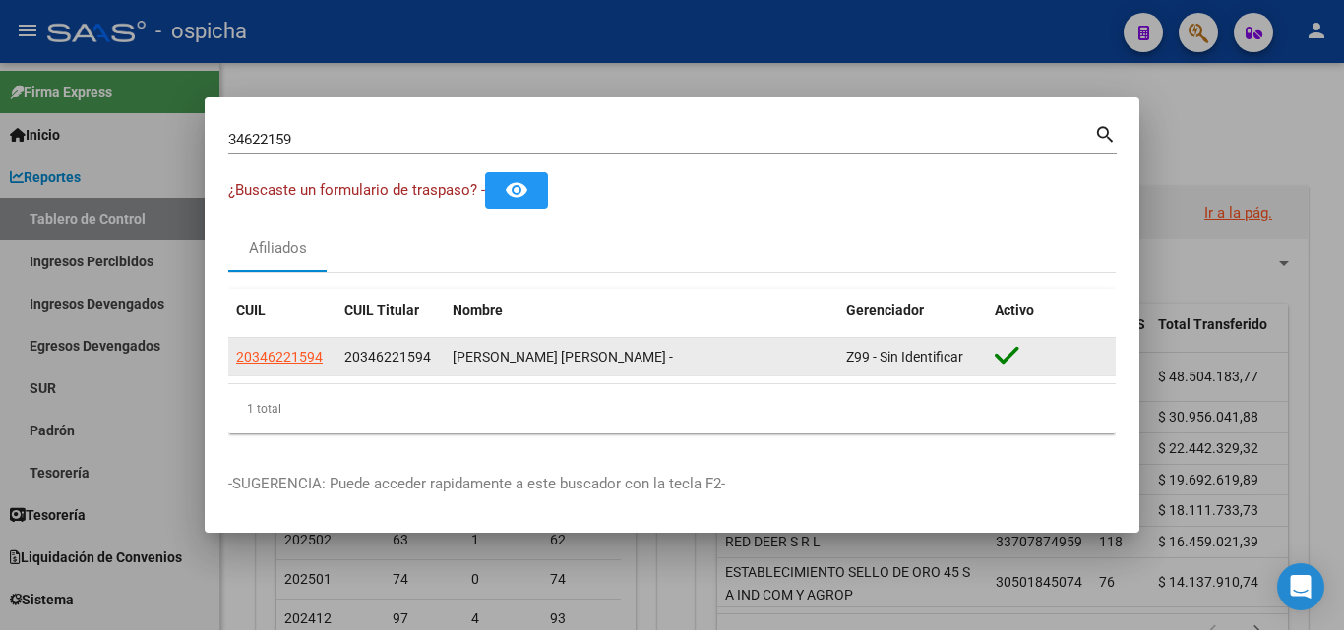
drag, startPoint x: 344, startPoint y: 360, endPoint x: 662, endPoint y: 353, distance: 317.8
click at [662, 353] on div "20346221594 20346221594 [PERSON_NAME] [PERSON_NAME] - Z99 - Sin Identificar" at bounding box center [671, 357] width 887 height 39
copy div "20346221594 [PERSON_NAME] [PERSON_NAME]"
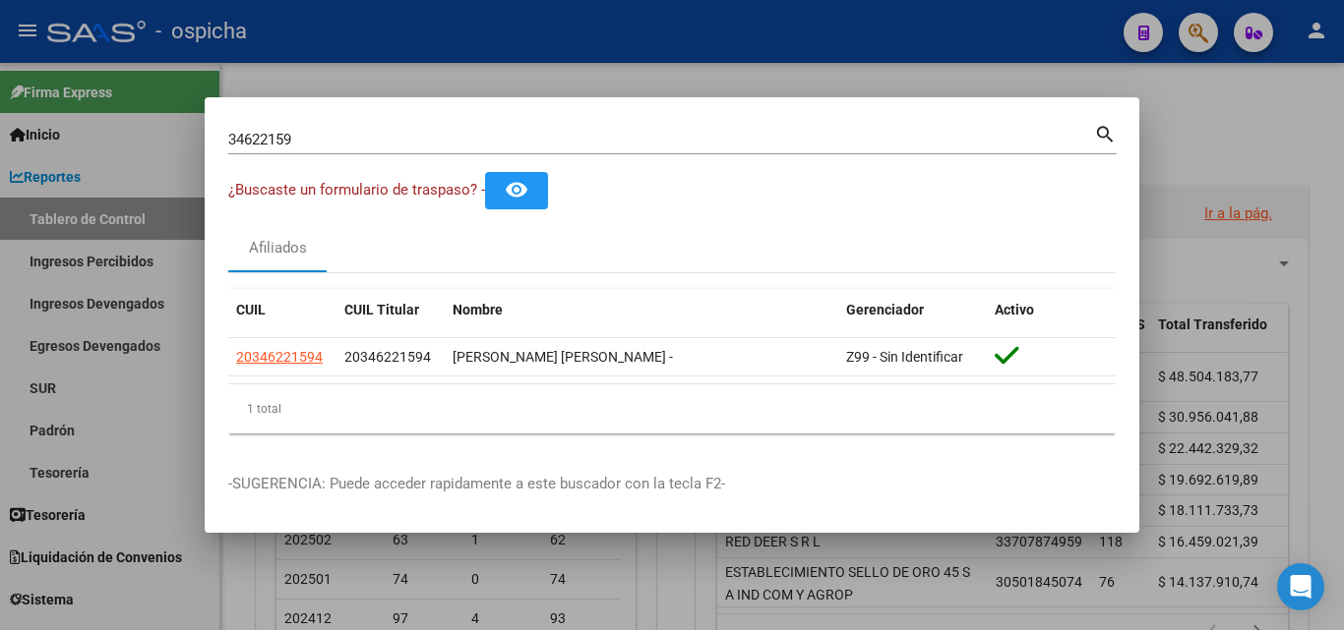
click at [697, 132] on input "34622159" at bounding box center [661, 140] width 866 height 18
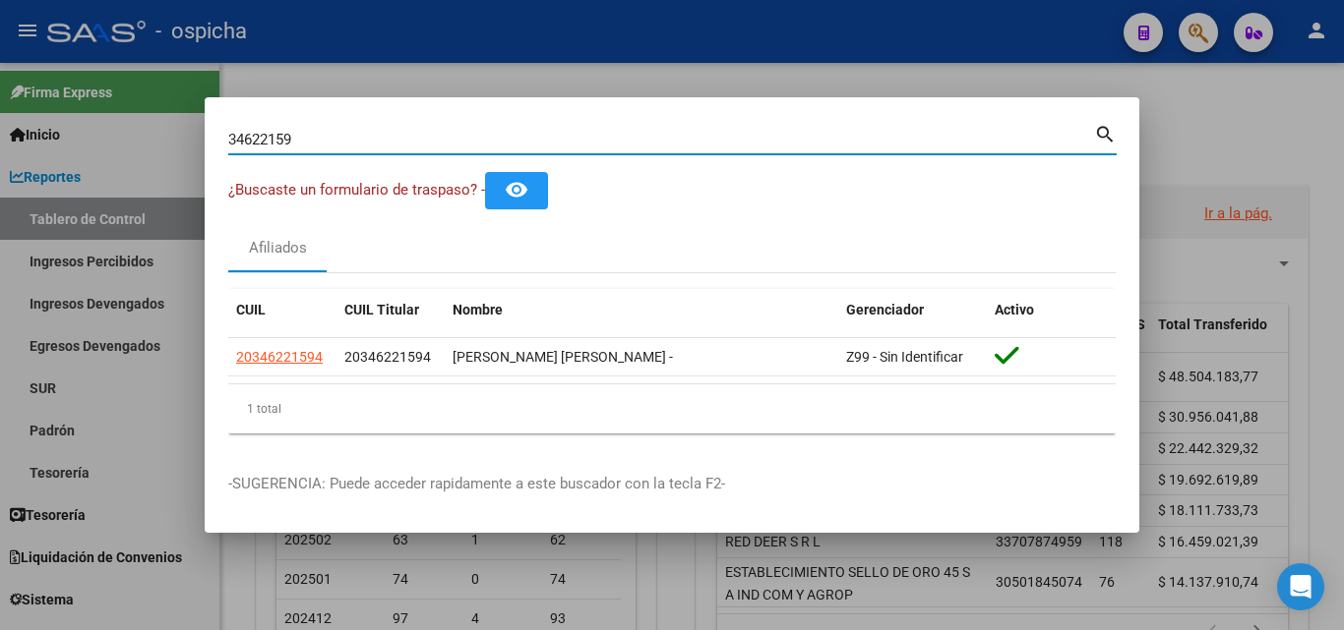
click at [697, 131] on input "34622159" at bounding box center [661, 140] width 866 height 18
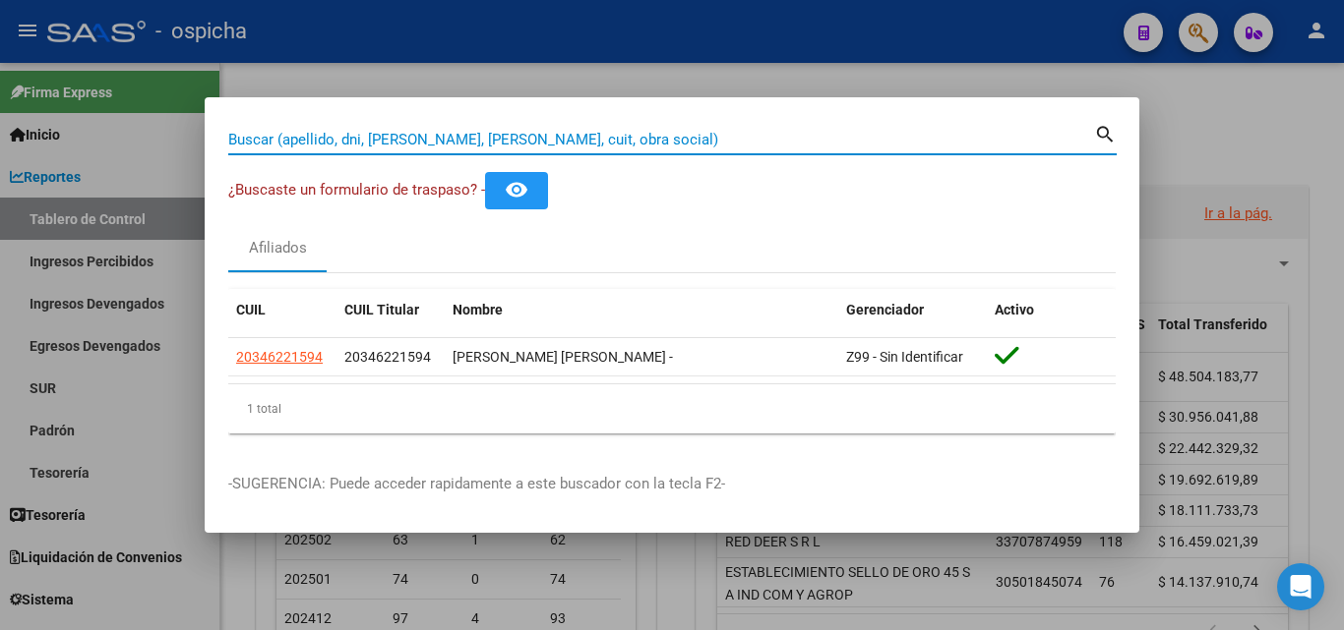
paste input "35822983"
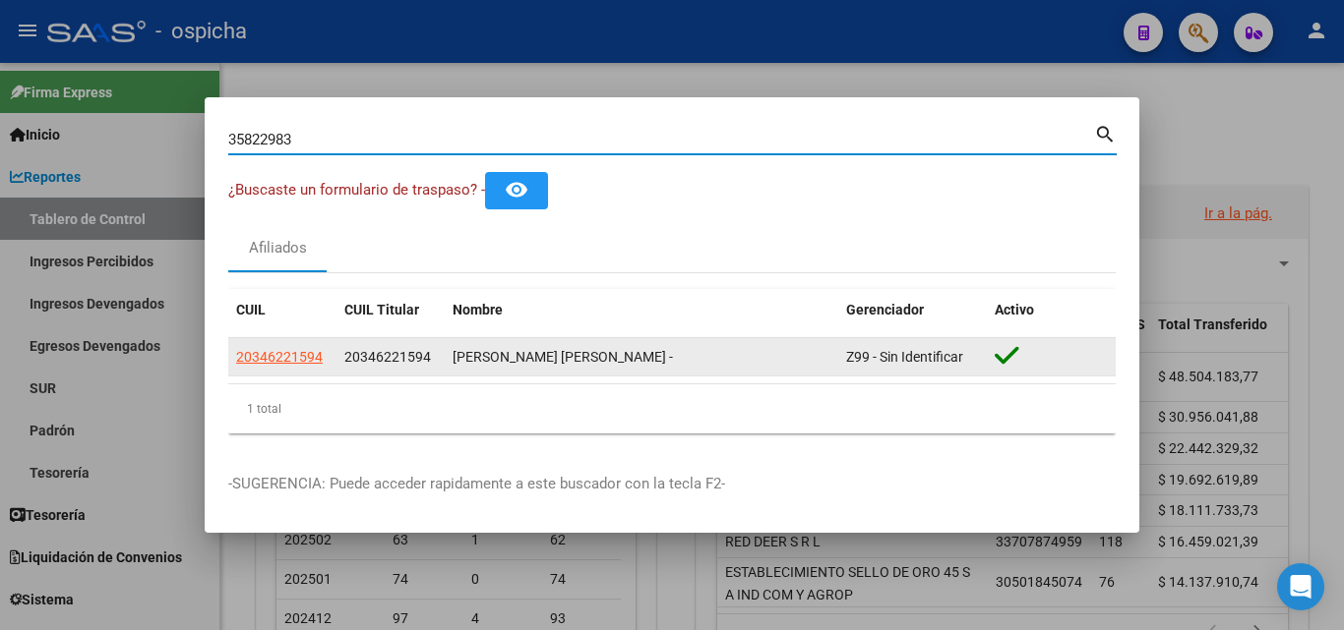
type input "35822983"
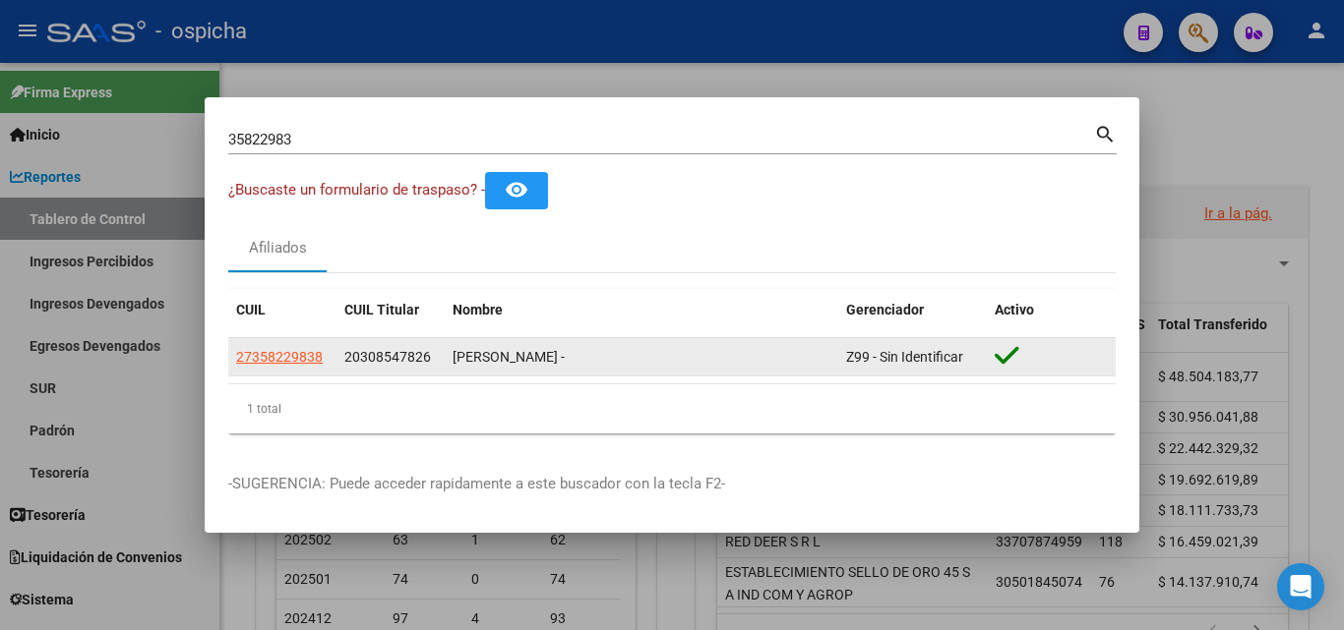
click at [338, 352] on datatable-body-cell "20308547826" at bounding box center [390, 357] width 108 height 38
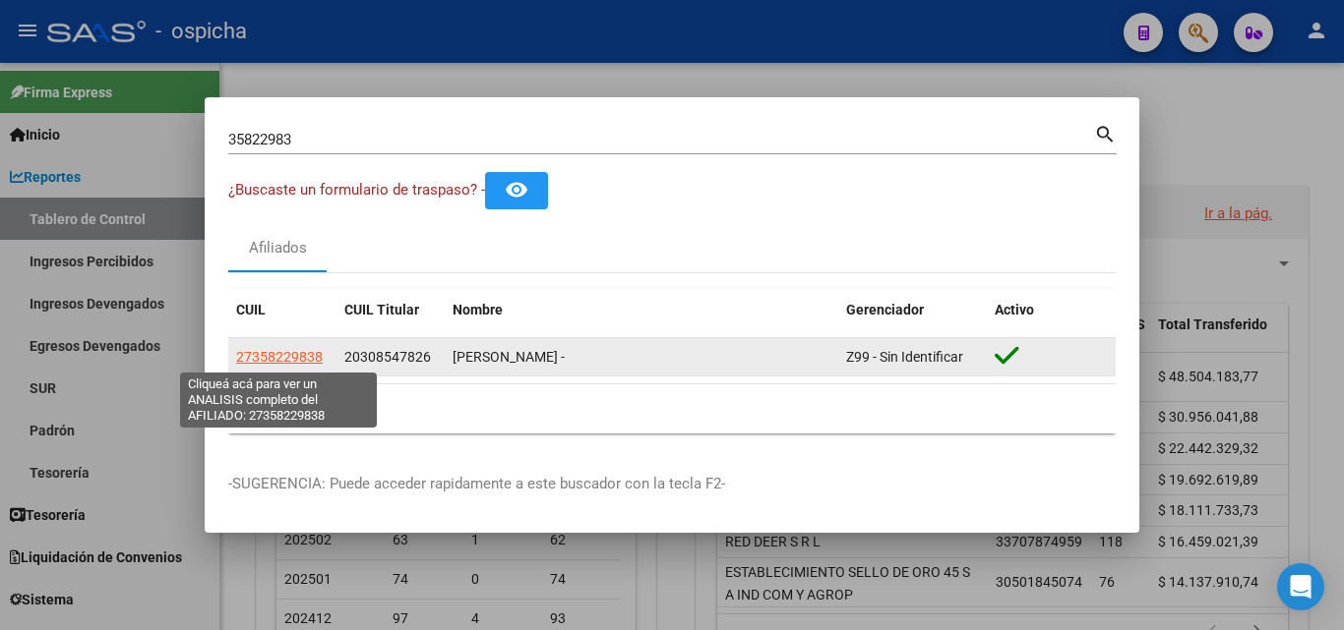
click at [302, 353] on span "27358229838" at bounding box center [279, 357] width 87 height 16
type textarea "27358229838"
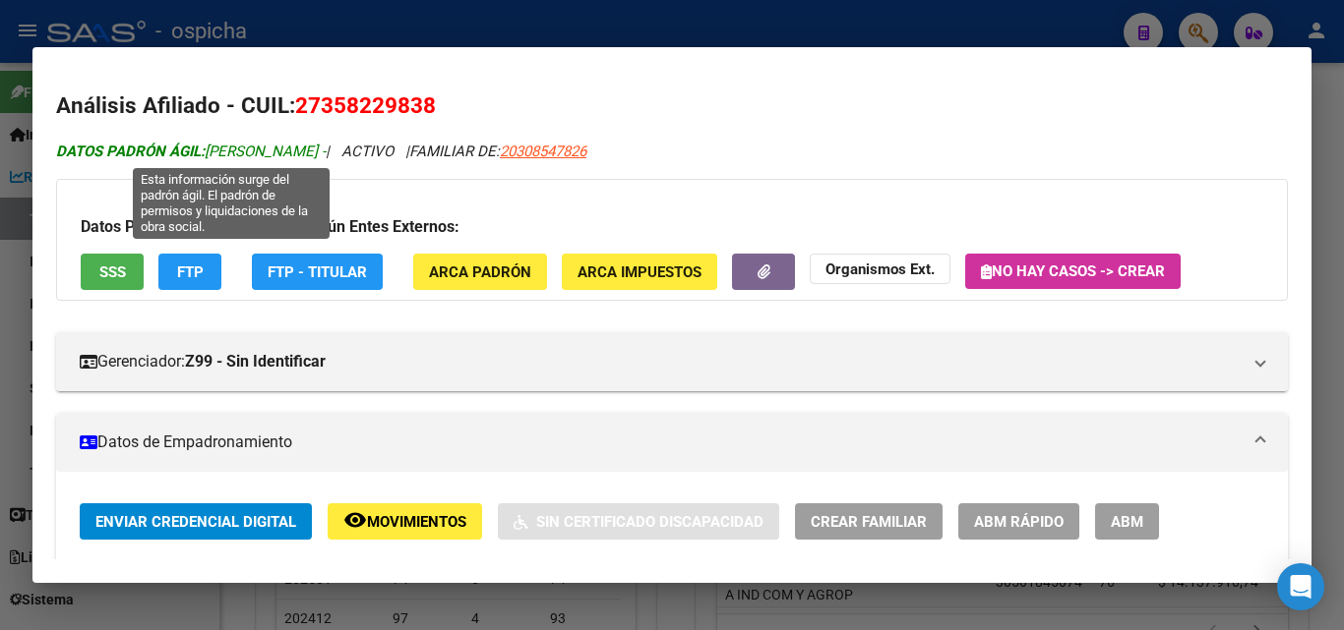
drag, startPoint x: 296, startPoint y: 99, endPoint x: 397, endPoint y: 153, distance: 114.8
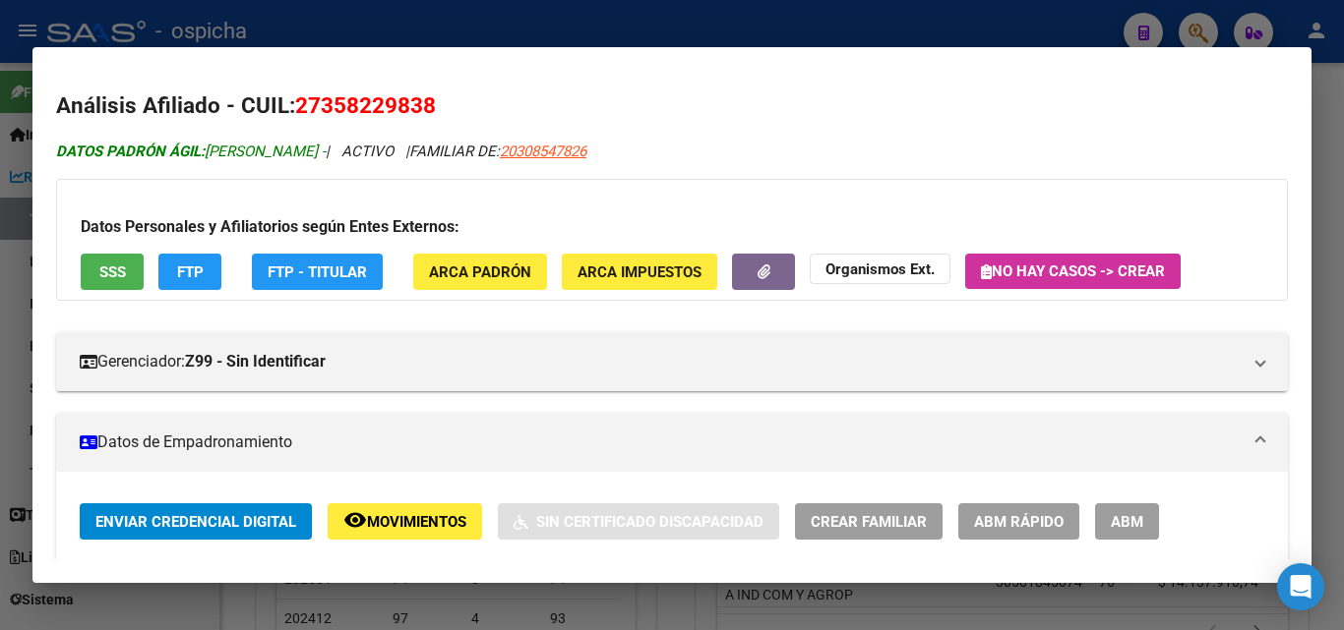
copy div "27358229838 DATOS PADRÓN ÁGIL: [PERSON_NAME]"
click at [1343, 265] on div at bounding box center [672, 315] width 1344 height 630
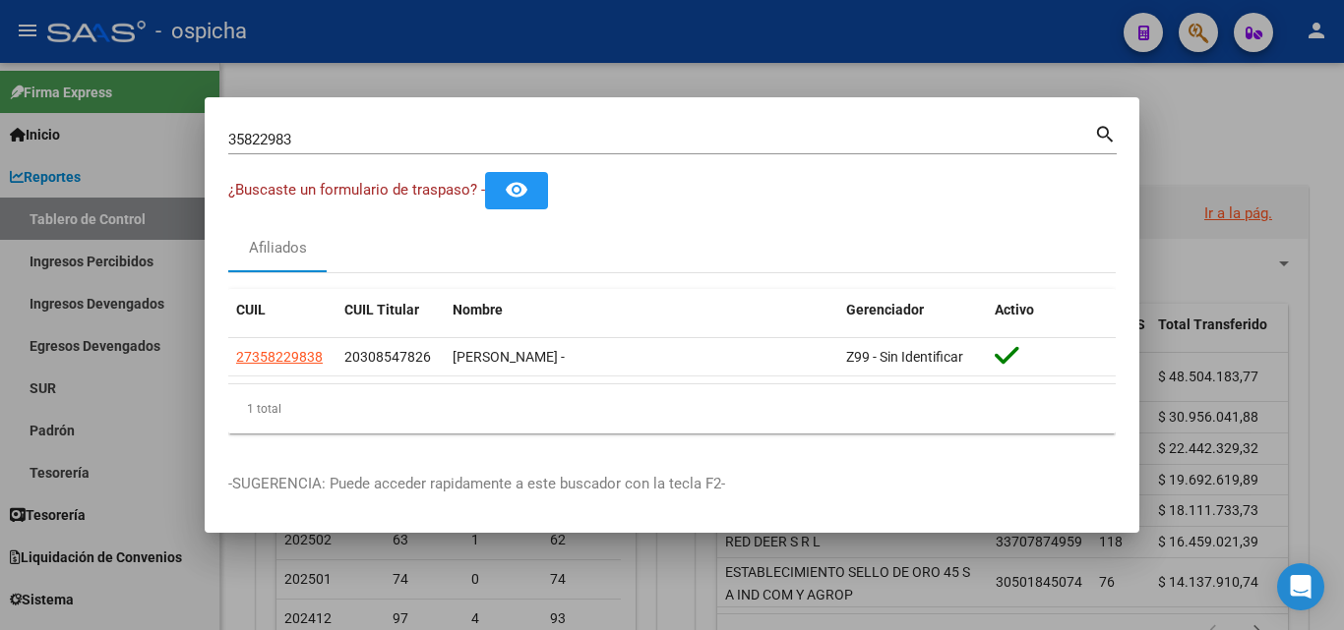
click at [805, 144] on input "35822983" at bounding box center [661, 140] width 866 height 18
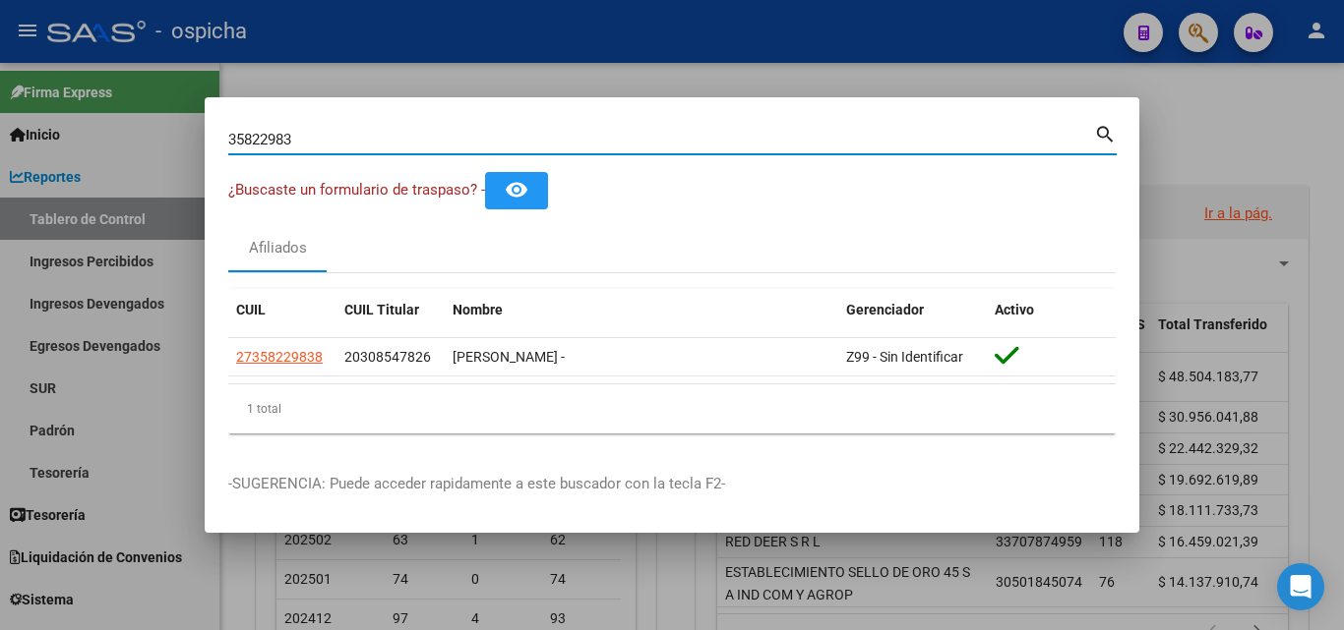
click at [805, 144] on input "35822983" at bounding box center [661, 140] width 866 height 18
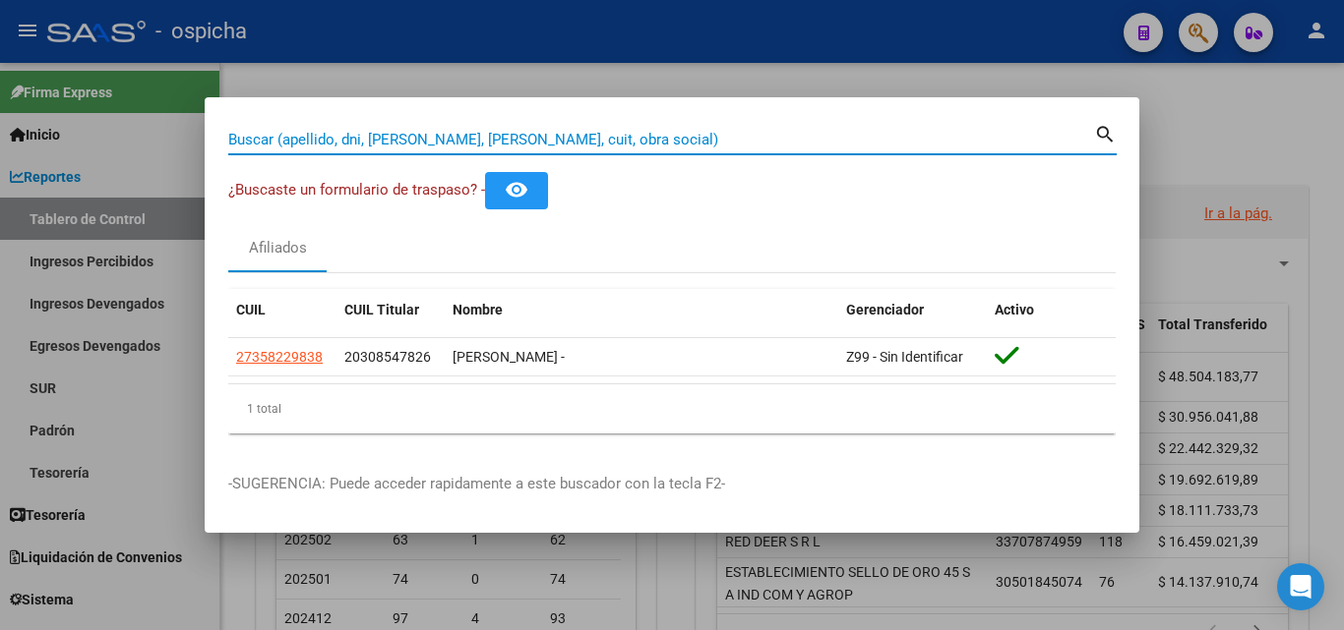
paste input "32031748"
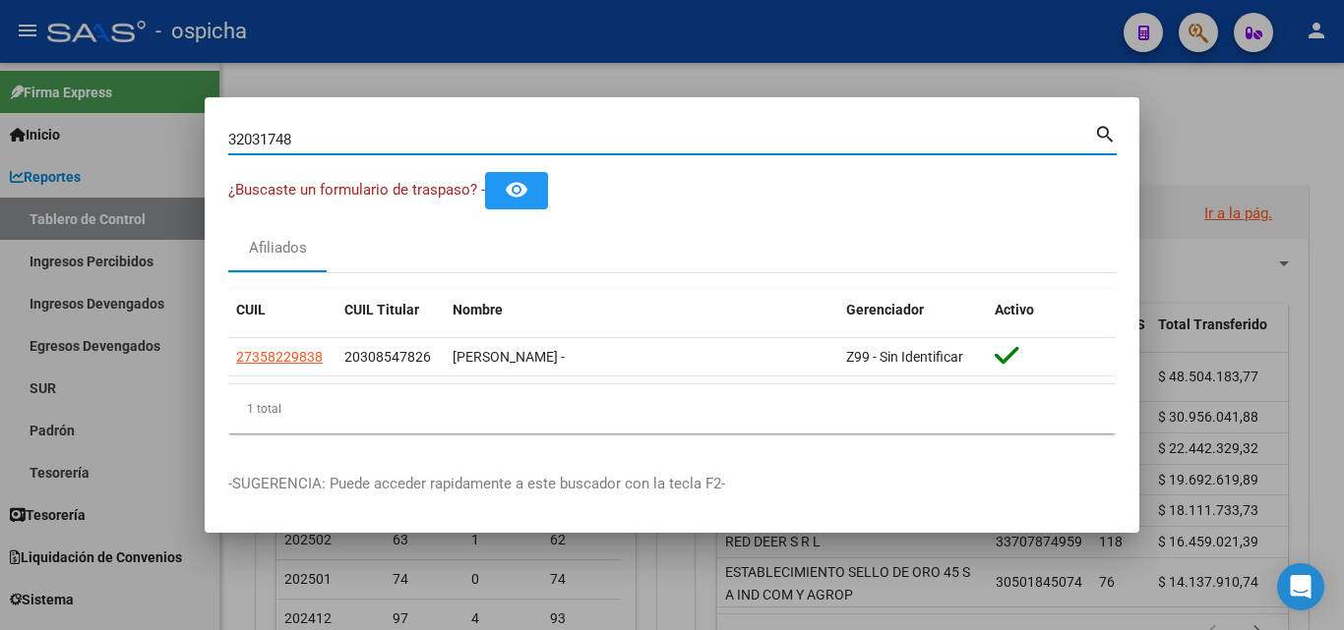
type input "32031748"
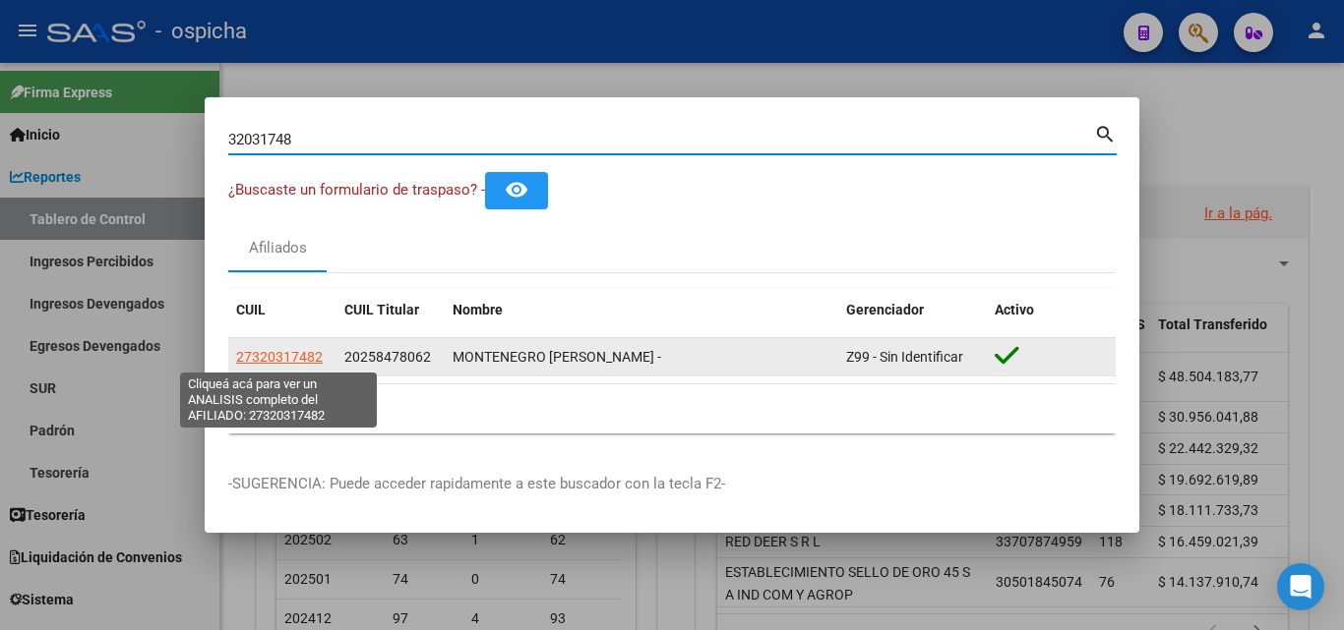
click at [295, 352] on span "27320317482" at bounding box center [279, 357] width 87 height 16
type textarea "27320317482"
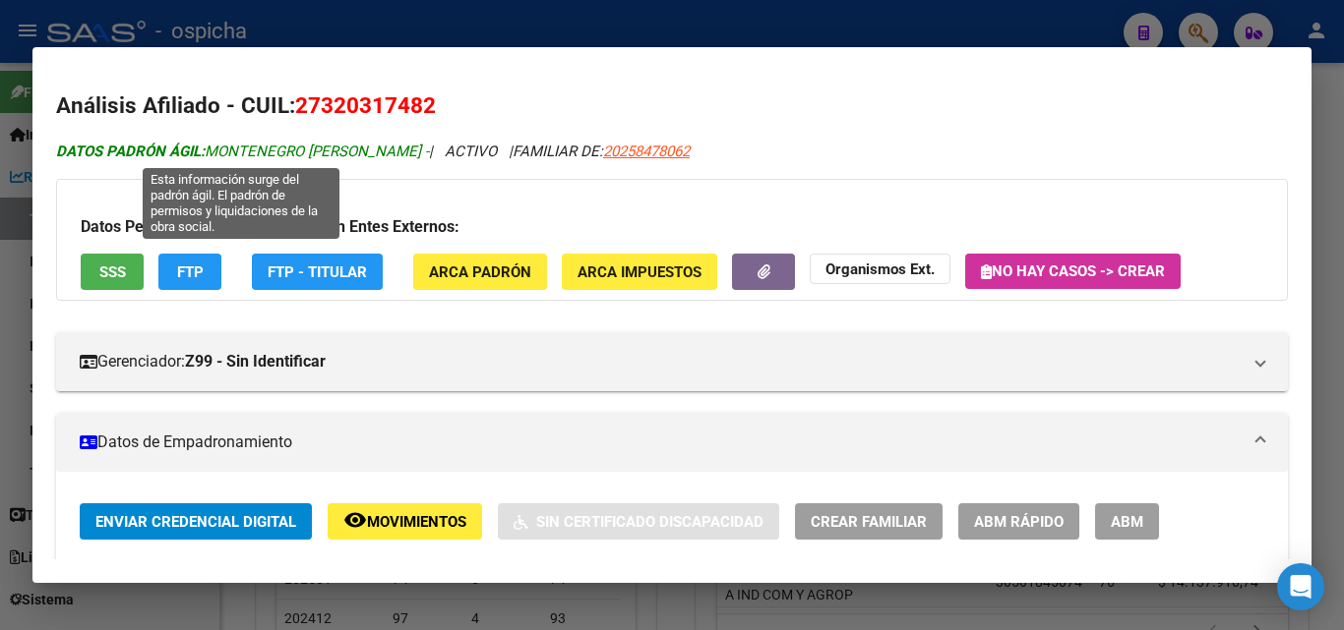
drag, startPoint x: 314, startPoint y: 107, endPoint x: 412, endPoint y: 157, distance: 110.4
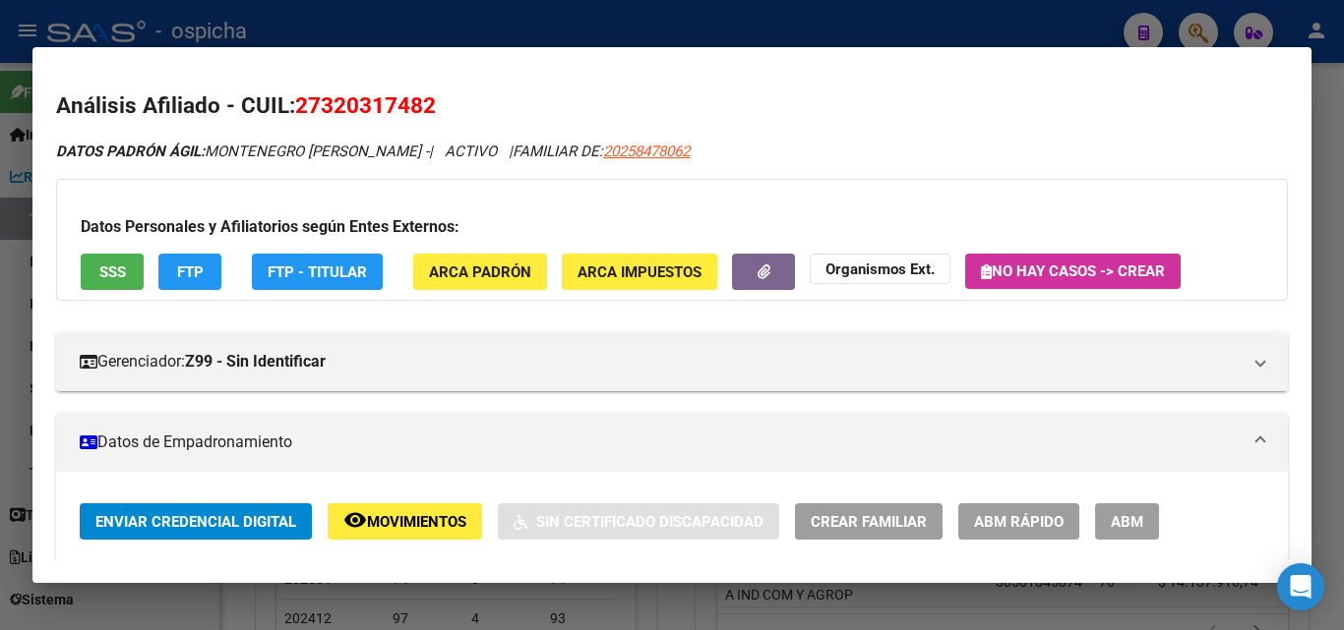
drag, startPoint x: 1343, startPoint y: 294, endPoint x: 1129, endPoint y: 296, distance: 213.4
click at [1339, 299] on div at bounding box center [672, 315] width 1344 height 630
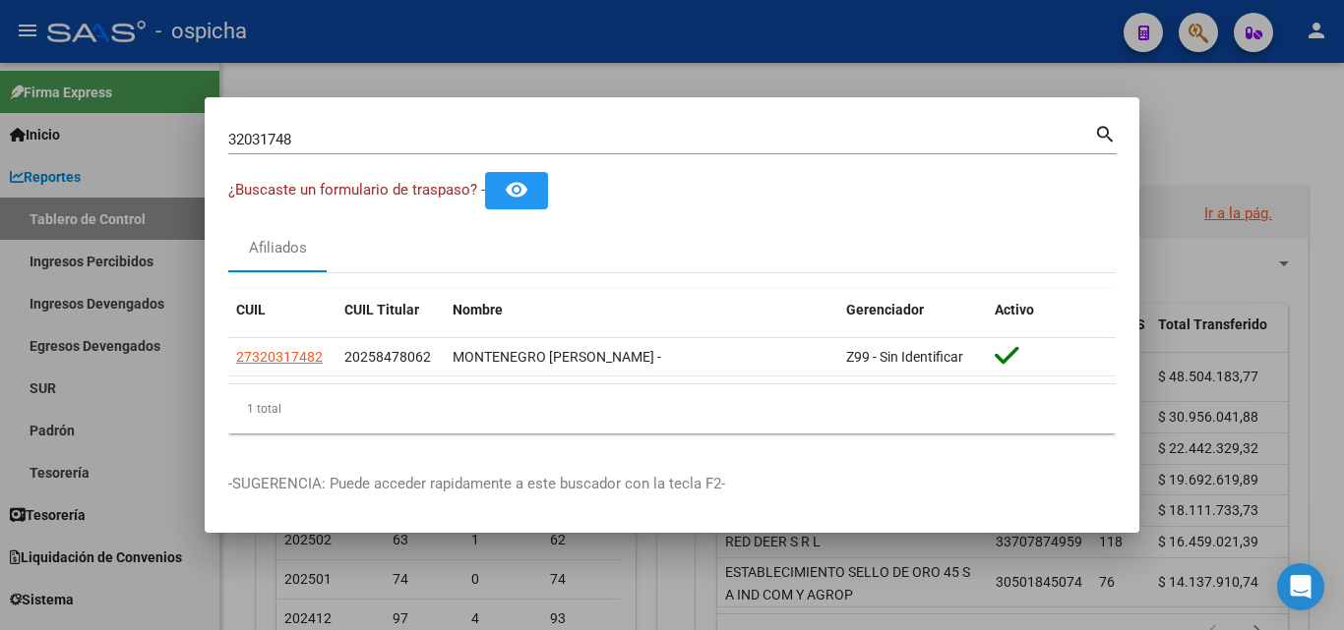
click at [716, 138] on input "32031748" at bounding box center [661, 140] width 866 height 18
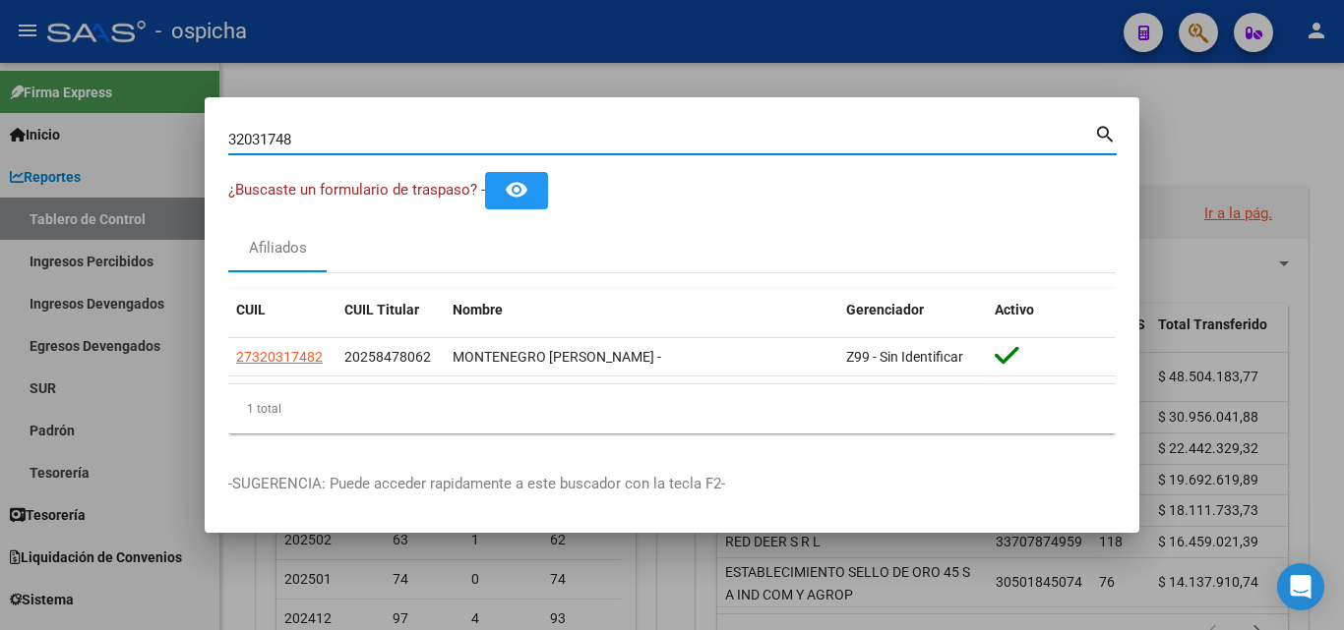
click at [716, 138] on input "32031748" at bounding box center [661, 140] width 866 height 18
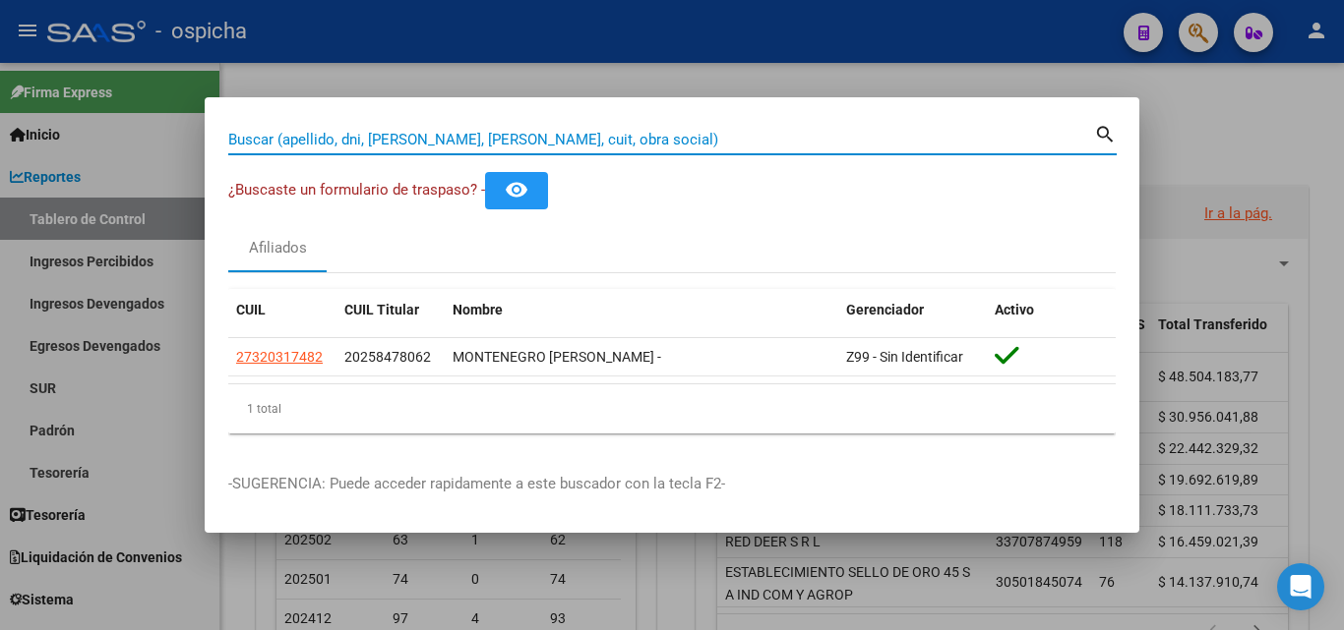
paste input "11780883"
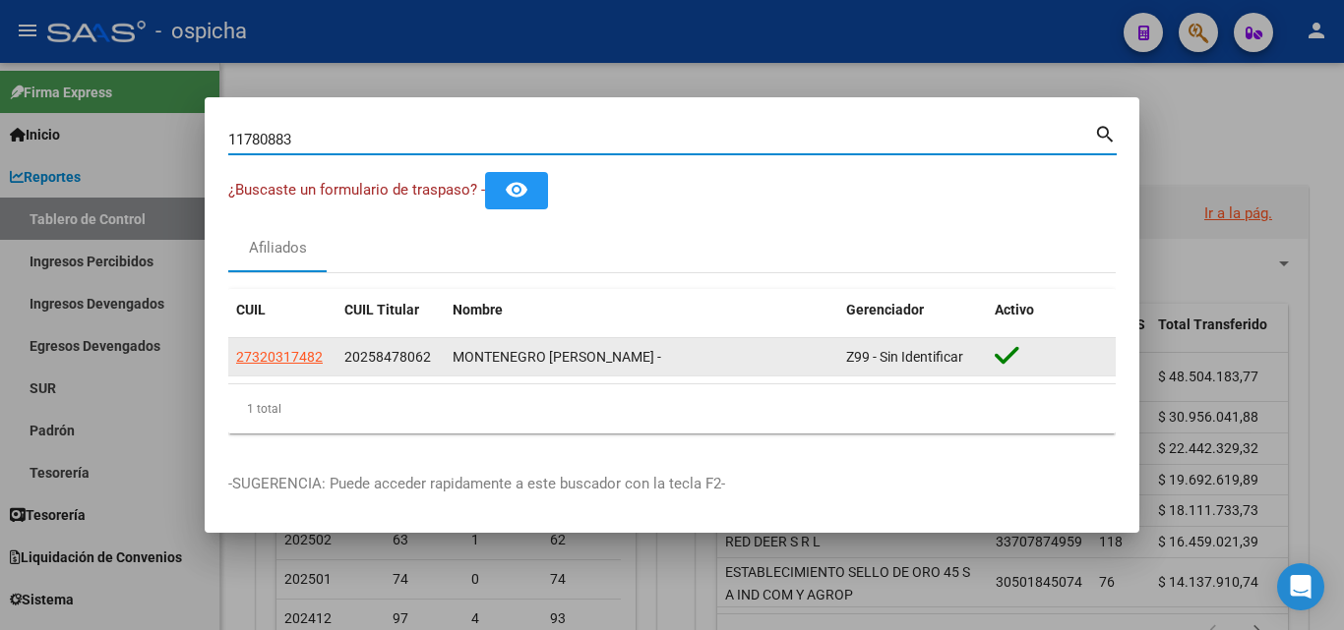
type input "11780883"
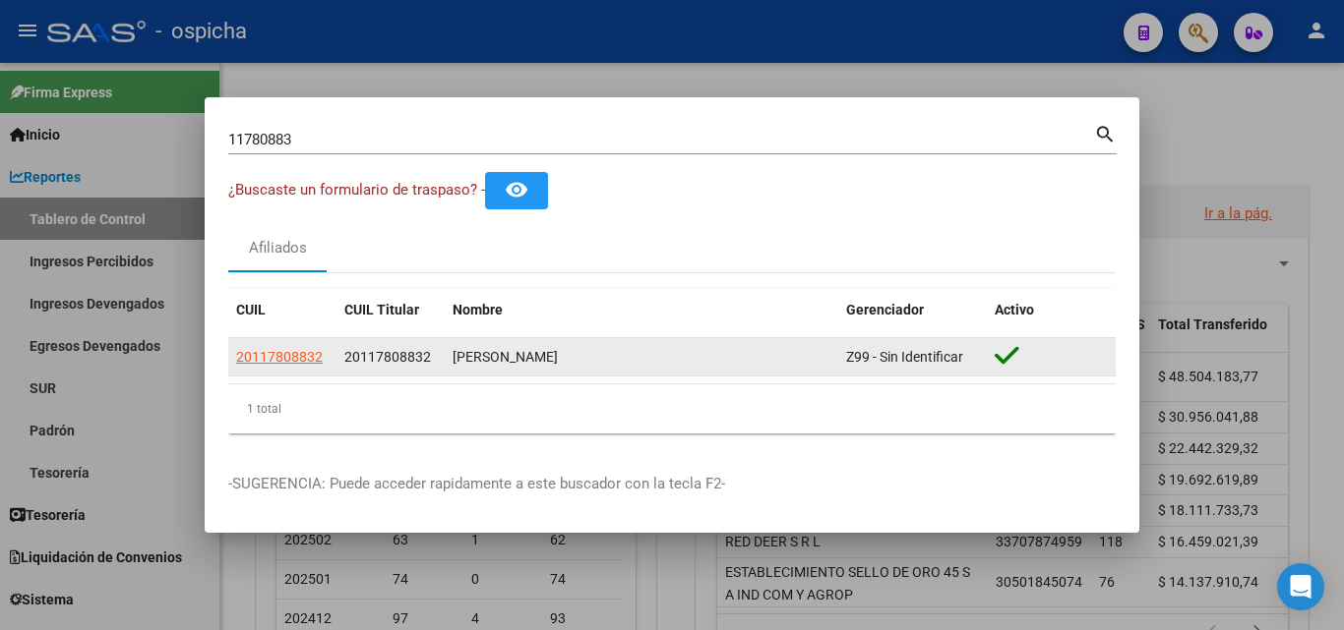
drag, startPoint x: 341, startPoint y: 359, endPoint x: 604, endPoint y: 359, distance: 262.6
click at [604, 359] on div "20117808832 20117808832 [PERSON_NAME] Z99 - Sin Identificar" at bounding box center [671, 357] width 887 height 39
copy div "20117808832 [PERSON_NAME]"
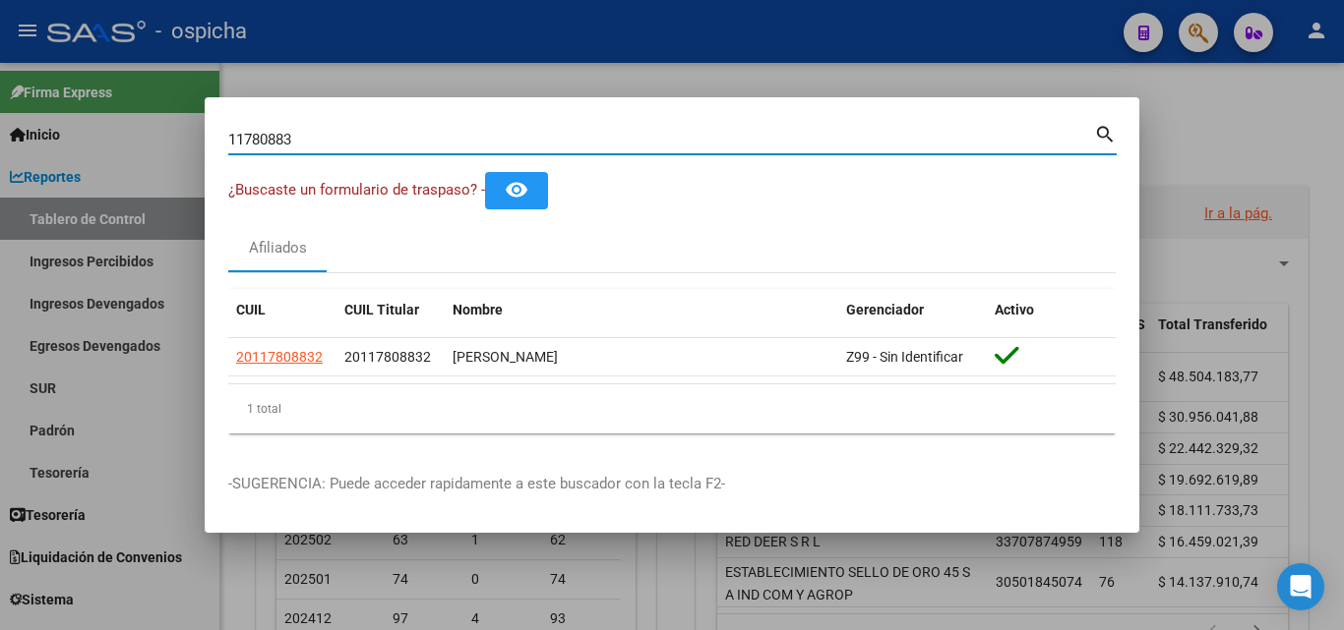
click at [517, 132] on input "11780883" at bounding box center [661, 140] width 866 height 18
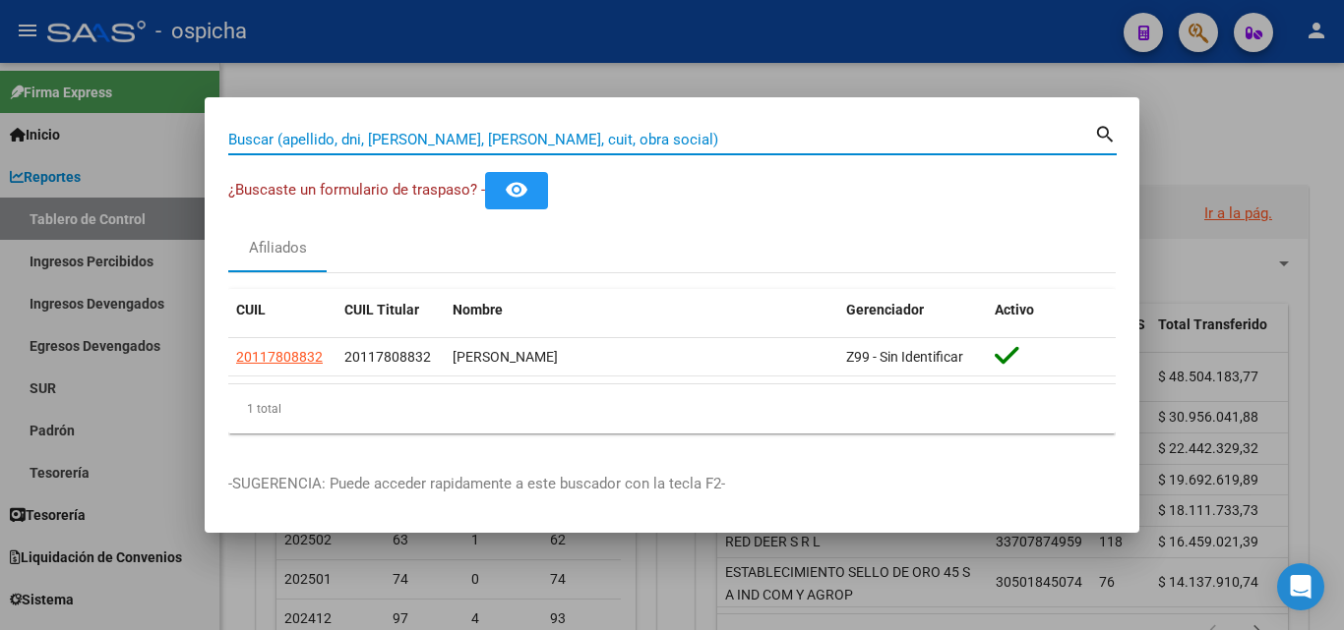
paste input "31469475"
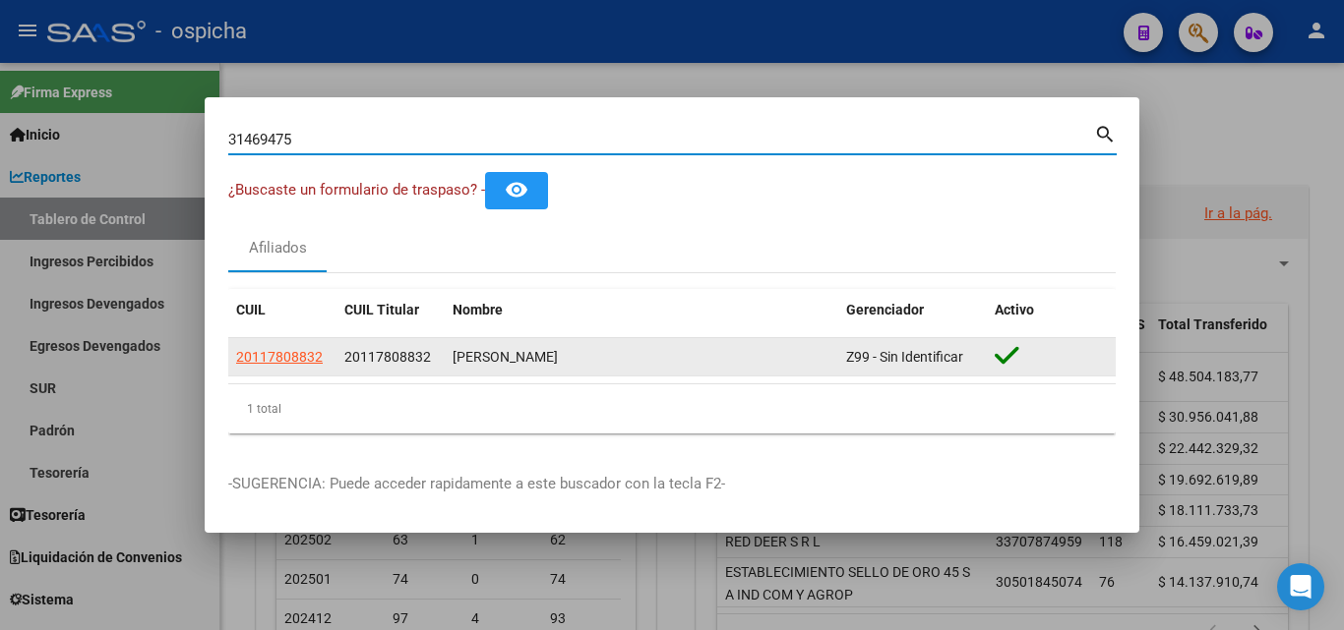
type input "31469475"
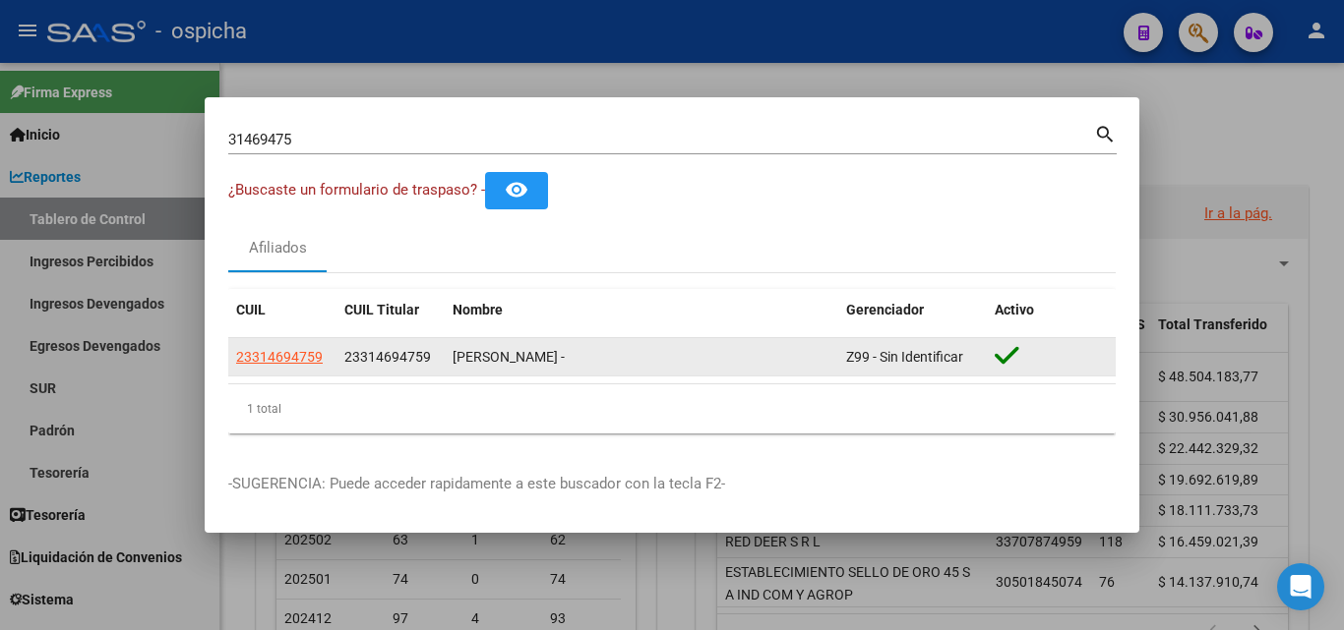
drag, startPoint x: 363, startPoint y: 362, endPoint x: 562, endPoint y: 365, distance: 198.7
click at [562, 365] on div "23314694759 23314694759 [PERSON_NAME] - Z99 - Sin Identificar" at bounding box center [671, 357] width 887 height 39
drag, startPoint x: 563, startPoint y: 353, endPoint x: 335, endPoint y: 361, distance: 227.3
click at [335, 361] on div "23314694759 23314694759 [PERSON_NAME] - Z99 - Sin Identificar" at bounding box center [671, 357] width 887 height 39
